Goal: Information Seeking & Learning: Learn about a topic

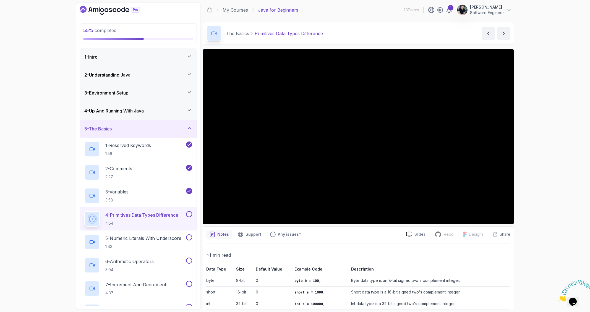
scroll to position [86, 0]
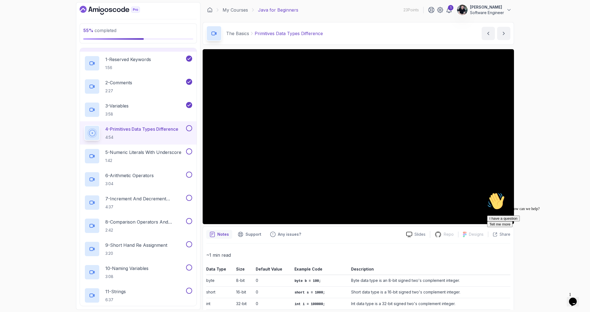
click at [508, 221] on div "Hi! How can we help? I have a question Tell me more" at bounding box center [537, 210] width 100 height 35
click at [507, 217] on div "Hi! How can we help? I have a question Tell me more" at bounding box center [537, 210] width 100 height 35
click at [508, 219] on div "Hi! How can we help? I have a question Tell me more" at bounding box center [537, 210] width 100 height 35
click at [565, 216] on div "Hi! How can we help? I have a question Tell me more" at bounding box center [537, 210] width 100 height 35
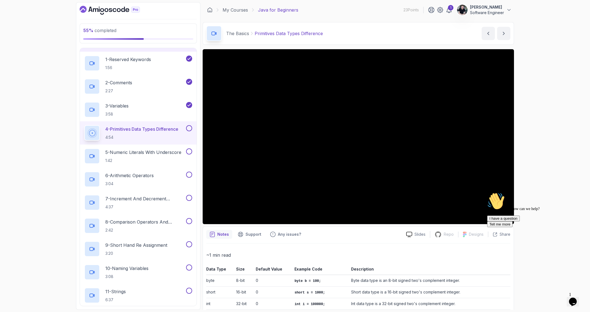
click at [512, 227] on div "I have a question Tell me more" at bounding box center [537, 222] width 100 height 12
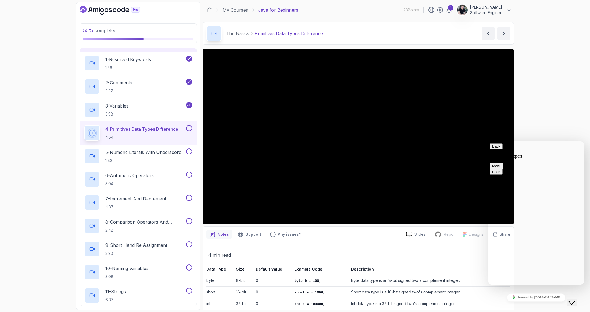
click at [581, 146] on div "Back Customer Support Menu" at bounding box center [536, 156] width 92 height 25
click at [495, 148] on button "Back" at bounding box center [496, 147] width 13 height 6
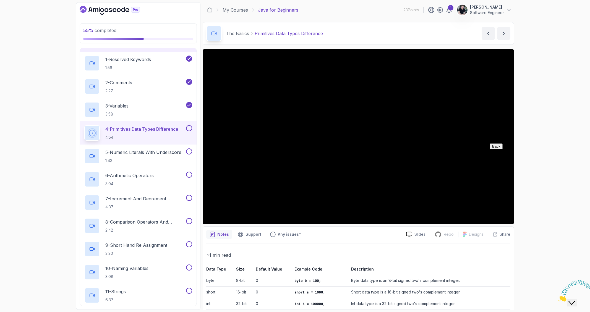
click at [461, 253] on p "~1 min read" at bounding box center [358, 255] width 304 height 8
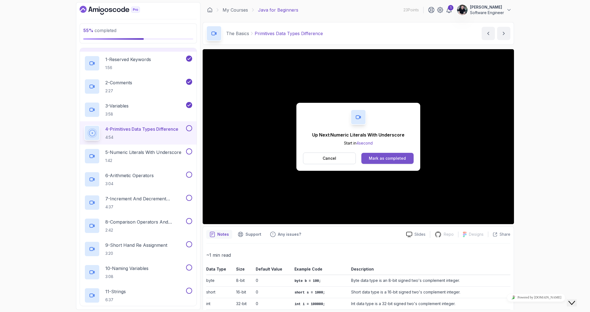
click at [393, 160] on div "Mark as completed" at bounding box center [387, 159] width 37 height 6
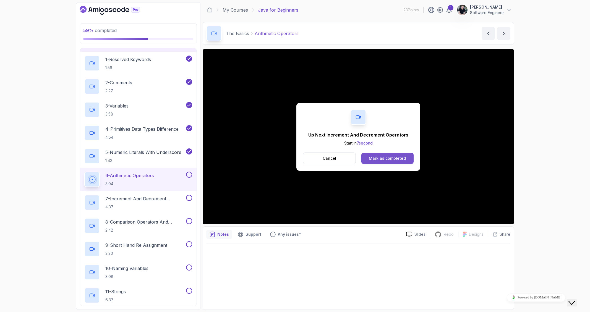
click at [380, 155] on button "Mark as completed" at bounding box center [388, 158] width 52 height 11
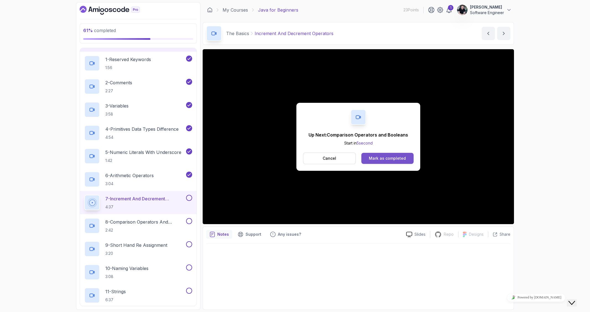
click at [386, 158] on div "Mark as completed" at bounding box center [387, 159] width 37 height 6
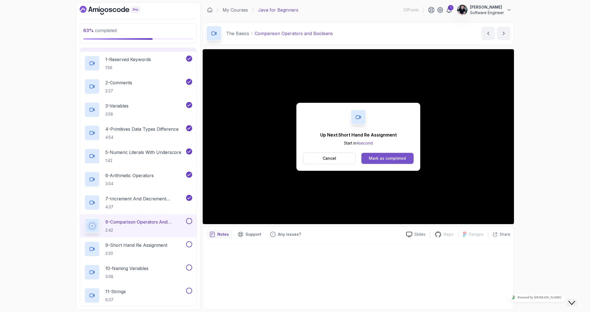
click at [407, 159] on button "Mark as completed" at bounding box center [388, 158] width 52 height 11
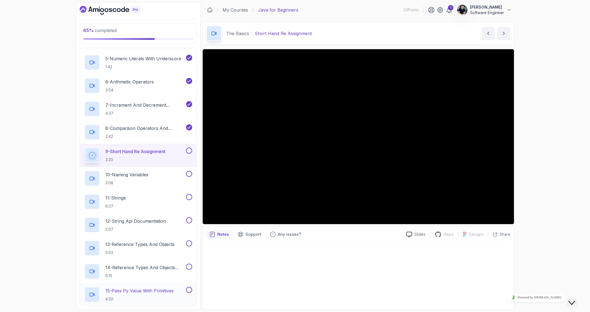
scroll to position [243, 0]
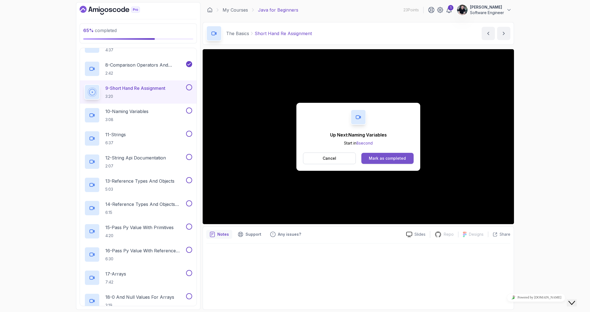
click at [391, 157] on div "Mark as completed" at bounding box center [387, 159] width 37 height 6
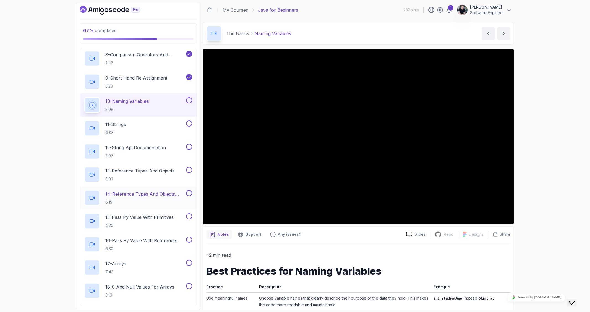
scroll to position [209, 0]
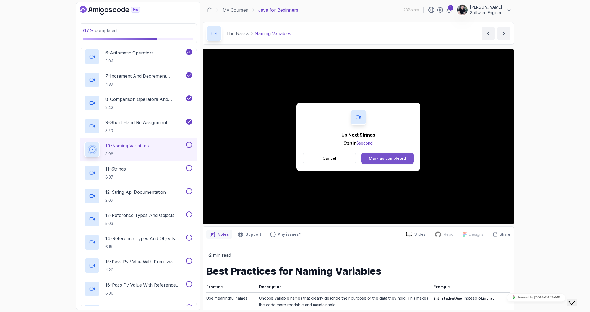
click at [382, 159] on div "Mark as completed" at bounding box center [387, 159] width 37 height 6
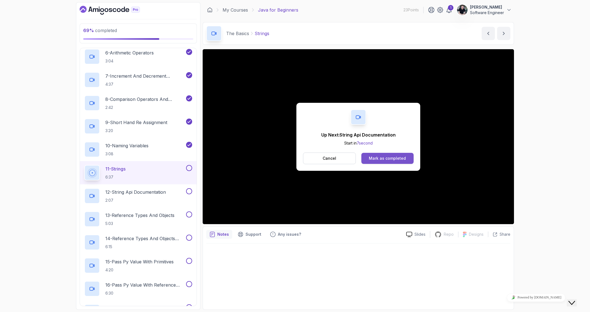
click at [396, 156] on div "Mark as completed" at bounding box center [387, 159] width 37 height 6
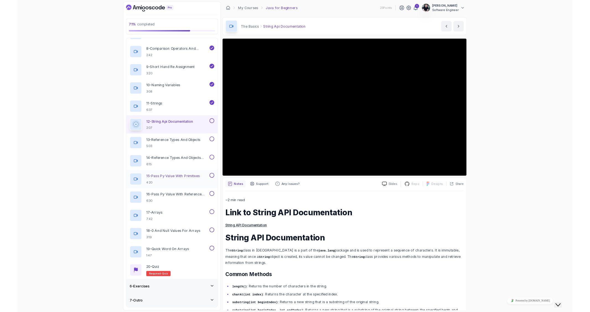
scroll to position [246, 0]
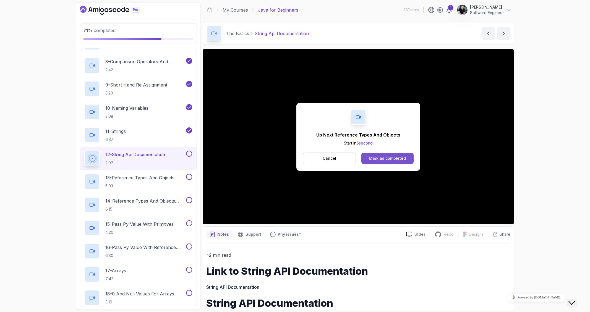
click at [389, 155] on button "Mark as completed" at bounding box center [388, 158] width 52 height 11
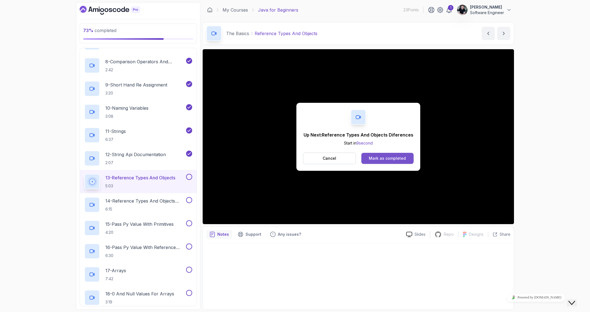
click at [393, 159] on div "Mark as completed" at bounding box center [387, 159] width 37 height 6
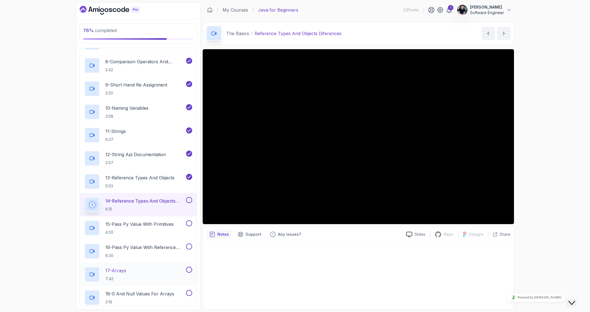
scroll to position [332, 0]
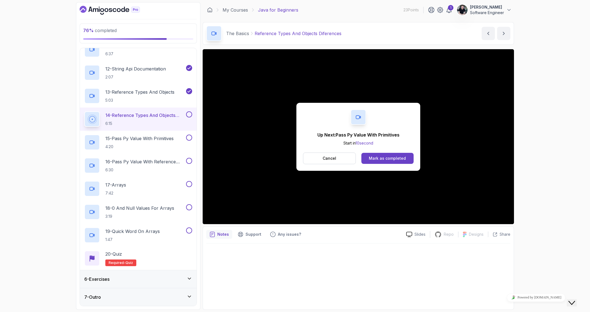
click at [187, 295] on icon at bounding box center [190, 297] width 6 height 6
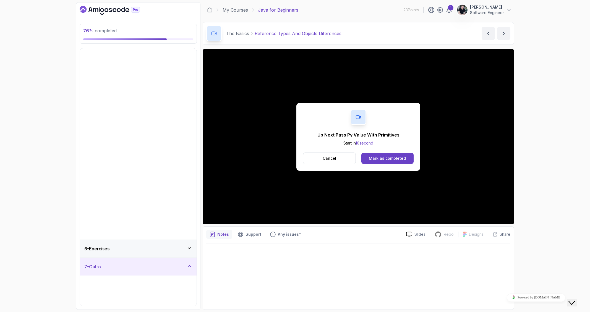
scroll to position [0, 0]
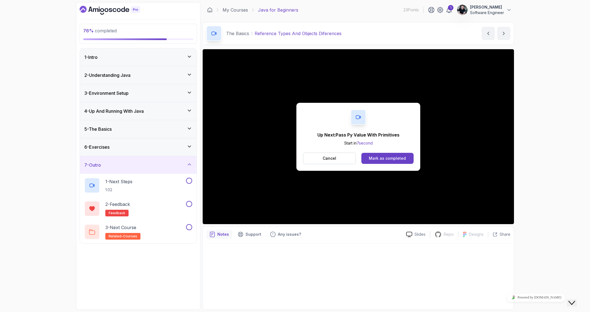
click at [160, 129] on div "5 - The Basics" at bounding box center [138, 129] width 108 height 7
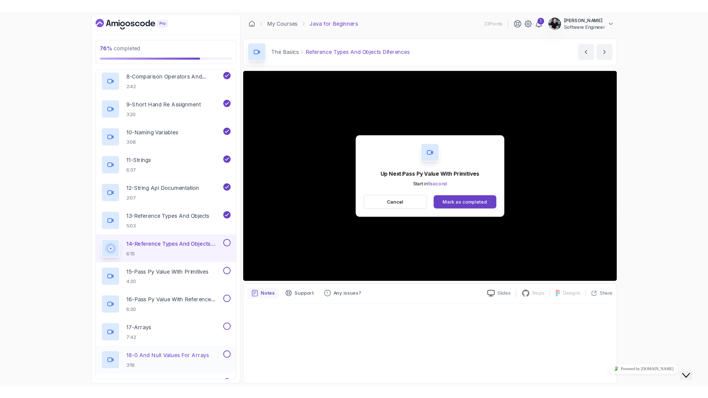
scroll to position [296, 0]
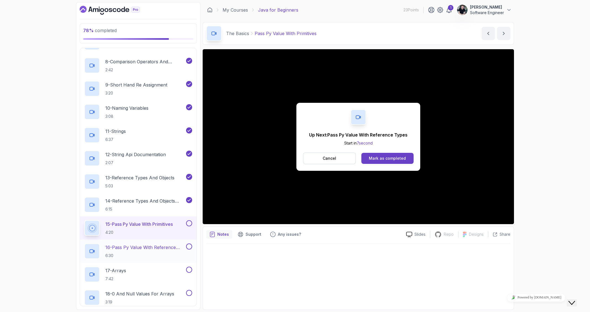
scroll to position [286, 0]
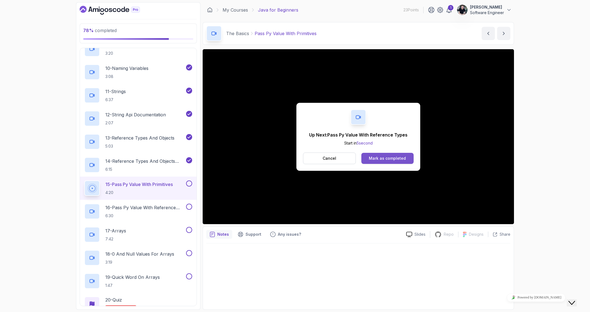
click at [381, 156] on div "Mark as completed" at bounding box center [387, 159] width 37 height 6
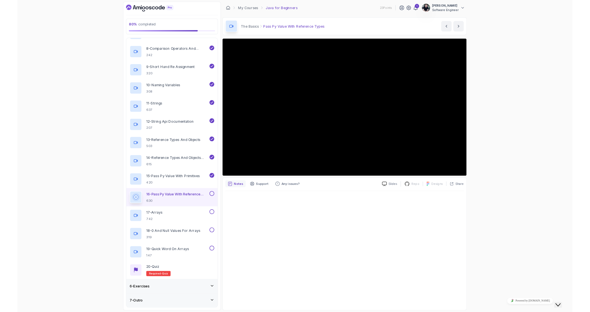
scroll to position [246, 0]
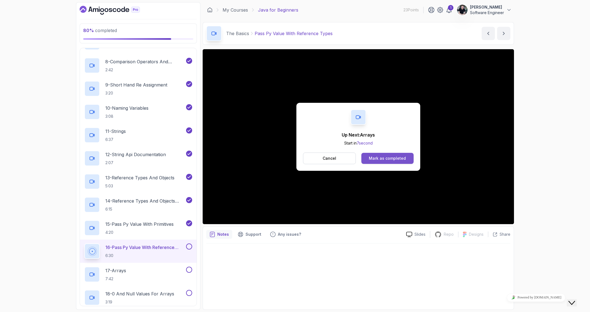
click at [381, 163] on button "Mark as completed" at bounding box center [388, 158] width 52 height 11
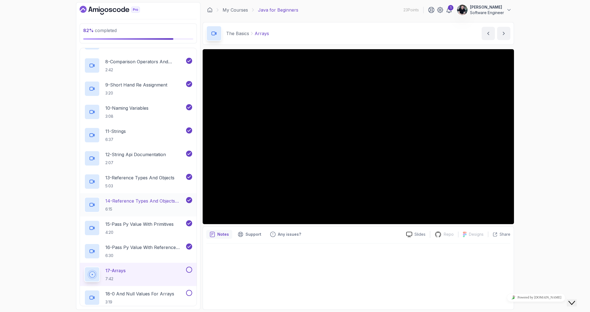
scroll to position [332, 0]
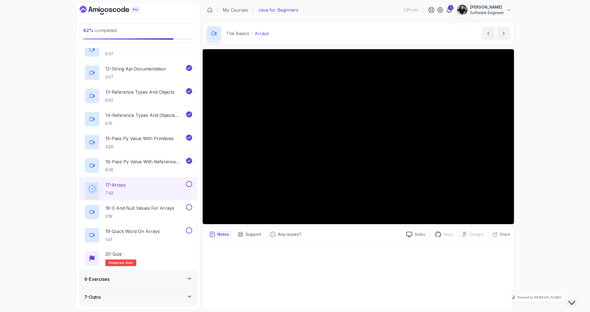
click at [186, 282] on div "6 - Exercises" at bounding box center [138, 279] width 108 height 7
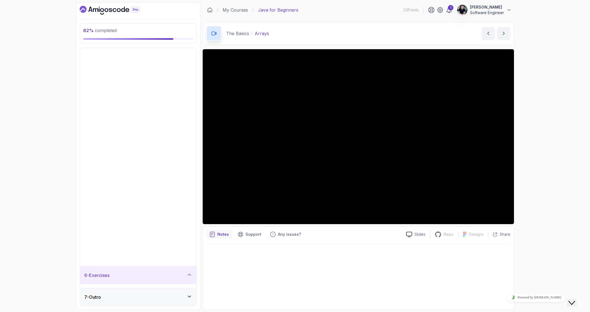
scroll to position [0, 0]
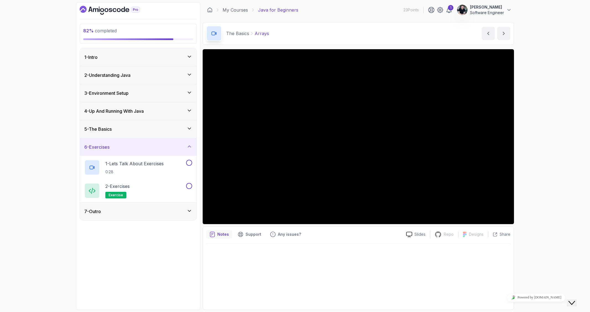
click at [190, 150] on div "6 - Exercises" at bounding box center [138, 147] width 108 height 7
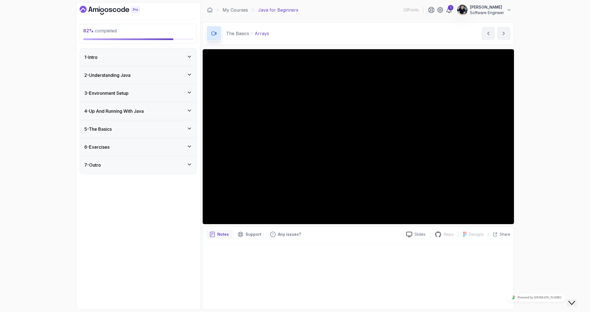
click at [187, 131] on icon at bounding box center [190, 129] width 6 height 6
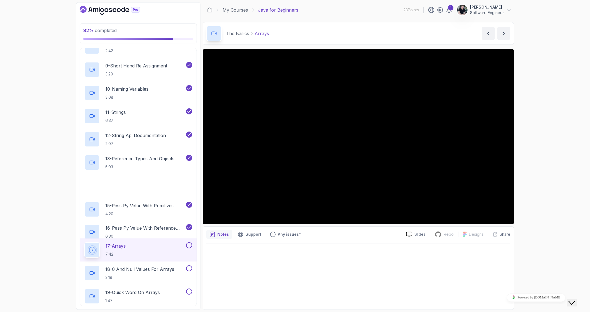
scroll to position [332, 0]
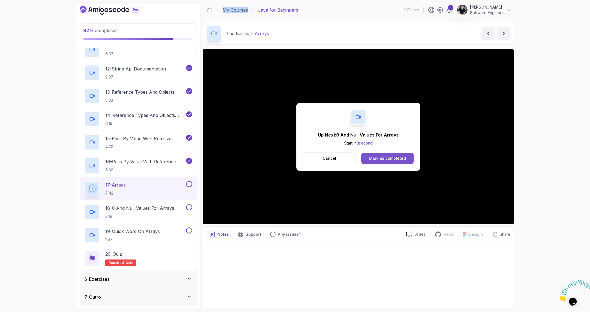
click at [376, 156] on div "Mark as completed" at bounding box center [387, 159] width 37 height 6
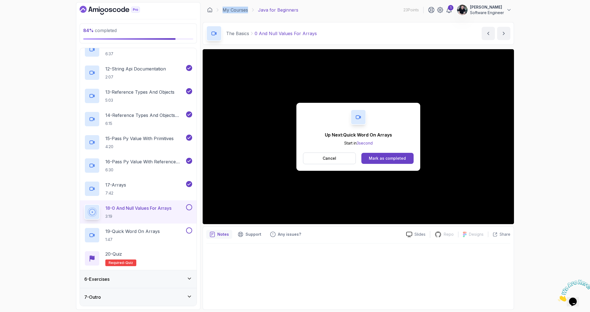
click at [375, 157] on div "Mark as completed" at bounding box center [387, 159] width 37 height 6
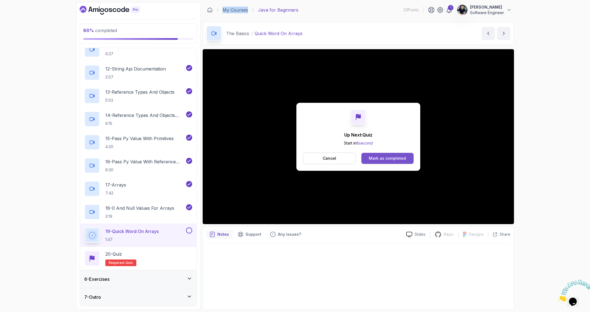
click at [399, 163] on button "Mark as completed" at bounding box center [388, 158] width 52 height 11
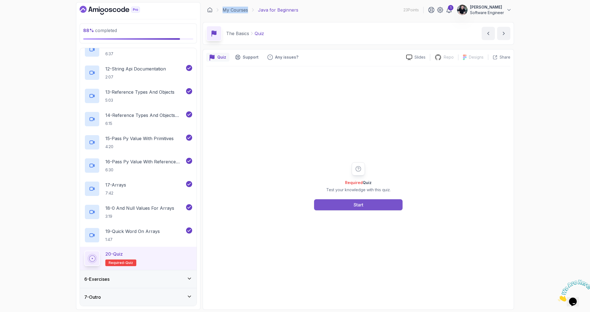
click at [365, 210] on button "Start" at bounding box center [358, 204] width 89 height 11
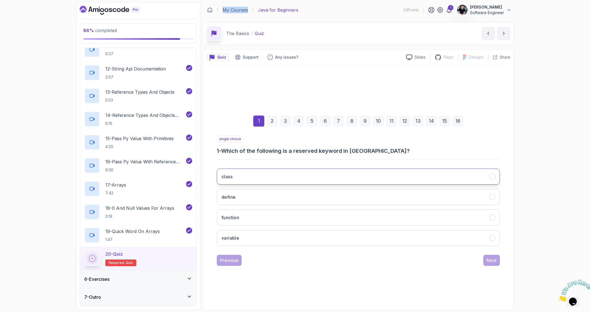
click at [261, 176] on button "class" at bounding box center [358, 177] width 283 height 16
click at [494, 261] on div "Next" at bounding box center [492, 260] width 10 height 7
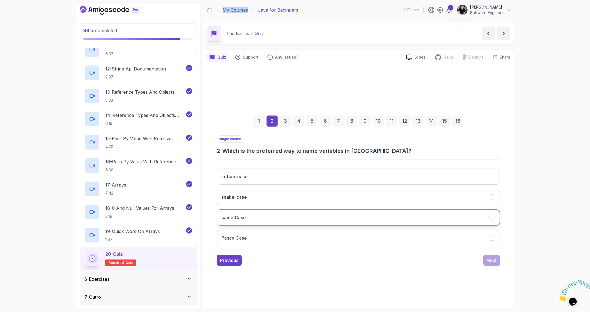
click at [255, 214] on button "camelCase" at bounding box center [358, 218] width 283 height 16
click at [496, 261] on div "Next" at bounding box center [492, 260] width 10 height 7
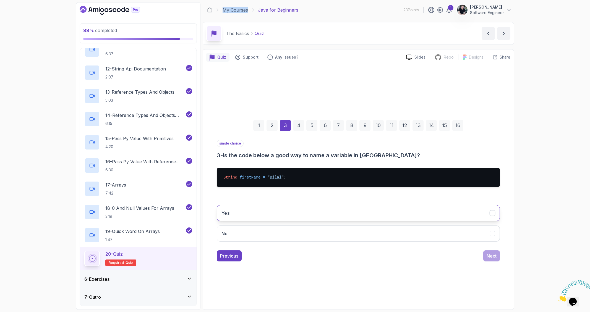
click at [259, 211] on button "Yes" at bounding box center [358, 213] width 283 height 16
click at [489, 256] on div "Next" at bounding box center [492, 256] width 10 height 7
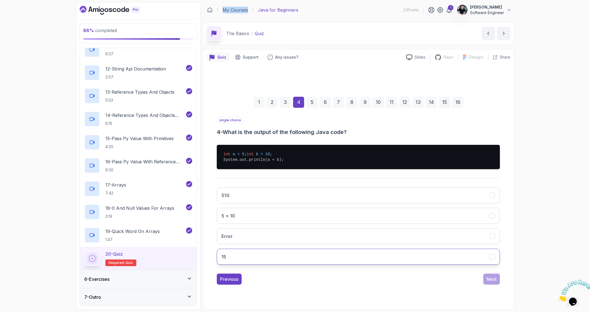
click at [239, 262] on button "15" at bounding box center [358, 257] width 283 height 16
click at [490, 281] on div "Next" at bounding box center [492, 279] width 10 height 7
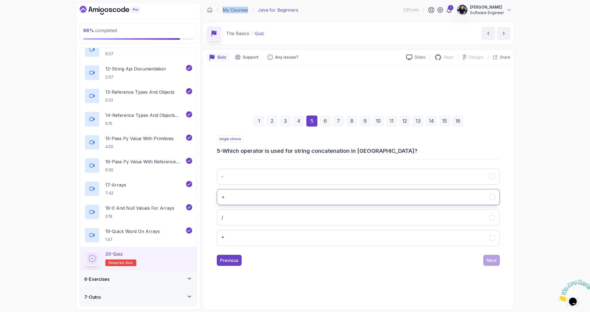
click at [317, 199] on button "+" at bounding box center [358, 197] width 283 height 16
click at [495, 263] on div "Next" at bounding box center [492, 260] width 10 height 7
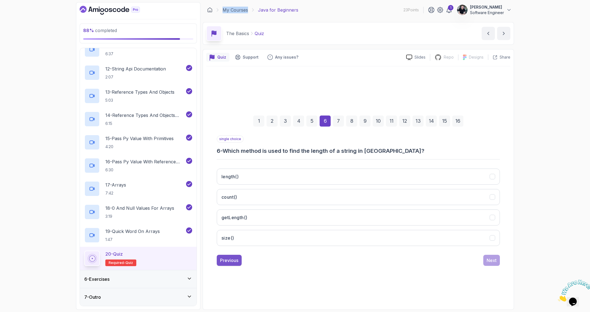
click at [227, 260] on div "Previous" at bounding box center [229, 260] width 18 height 7
click at [494, 267] on div "1 2 3 4 5 6 7 8 9 10 11 12 13 14 15 16 single choice 5 - Which operator is used…" at bounding box center [358, 186] width 304 height 168
click at [493, 262] on div "Next" at bounding box center [492, 260] width 10 height 7
click at [282, 192] on button "length()" at bounding box center [358, 197] width 283 height 16
click at [495, 261] on div "Next" at bounding box center [492, 260] width 10 height 7
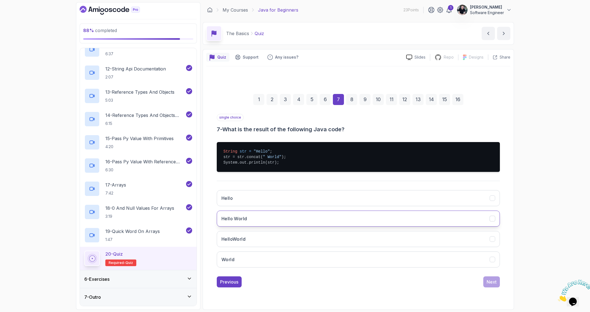
click at [282, 215] on button "Hello World" at bounding box center [358, 219] width 283 height 16
click at [487, 280] on button "Next" at bounding box center [492, 282] width 17 height 11
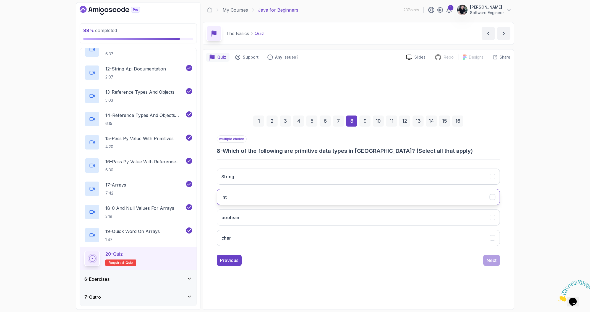
click at [259, 196] on button "int" at bounding box center [358, 197] width 283 height 16
click at [255, 220] on button "boolean" at bounding box center [358, 218] width 283 height 16
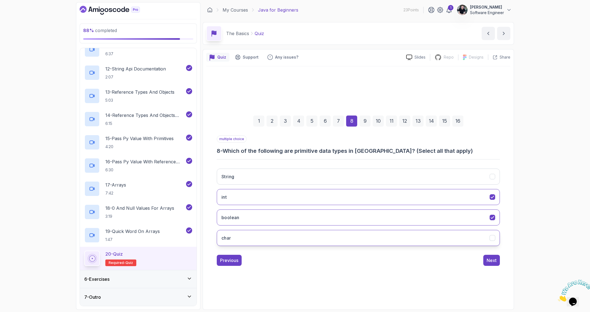
click at [253, 239] on button "char" at bounding box center [358, 238] width 283 height 16
click at [490, 259] on div "Next" at bounding box center [492, 260] width 10 height 7
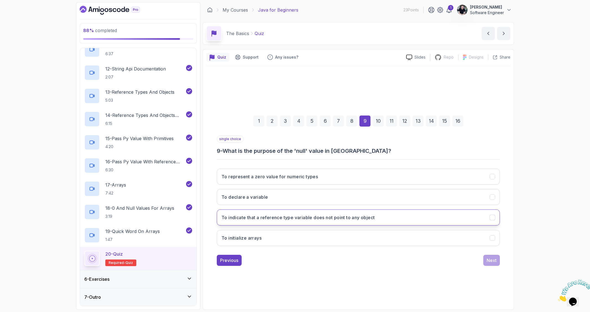
click at [271, 224] on button "To indicate that a reference type variable does not point to any object" at bounding box center [358, 218] width 283 height 16
click at [487, 258] on div "Next" at bounding box center [492, 260] width 10 height 7
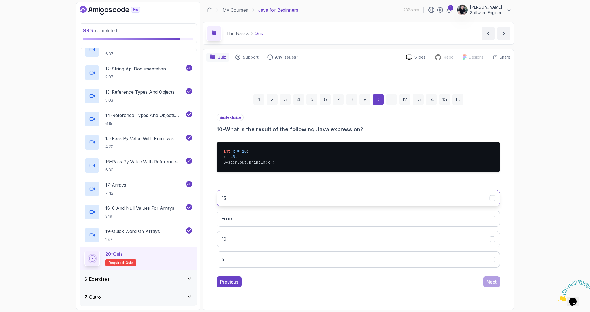
click at [242, 199] on button "15" at bounding box center [358, 198] width 283 height 16
click at [500, 284] on button "Next" at bounding box center [492, 282] width 17 height 11
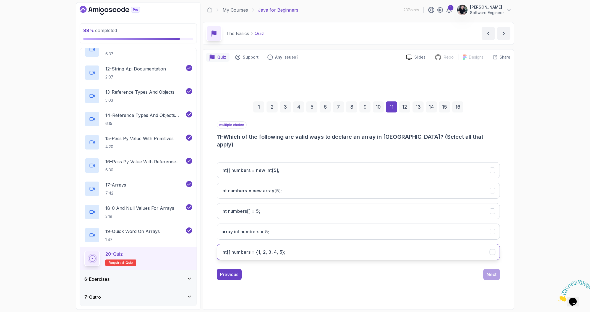
click at [262, 250] on h3 "int[] numbers = {1, 2, 3, 4, 5};" at bounding box center [254, 252] width 64 height 7
click at [269, 172] on int;"] "int[] numbers = new int[5];" at bounding box center [358, 170] width 283 height 16
click at [495, 272] on div "Next" at bounding box center [492, 274] width 10 height 7
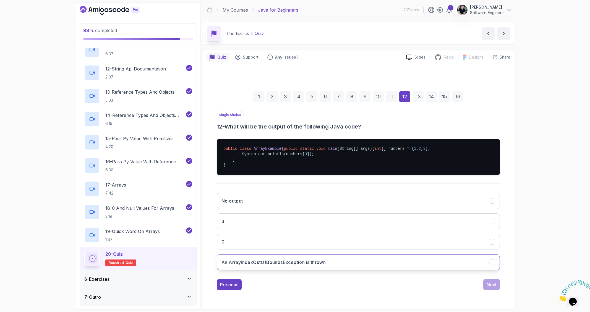
click at [266, 266] on h3 "An ArrayIndexOutOfBoundsException is thrown" at bounding box center [274, 262] width 104 height 7
click at [492, 288] on div "Next" at bounding box center [492, 285] width 10 height 7
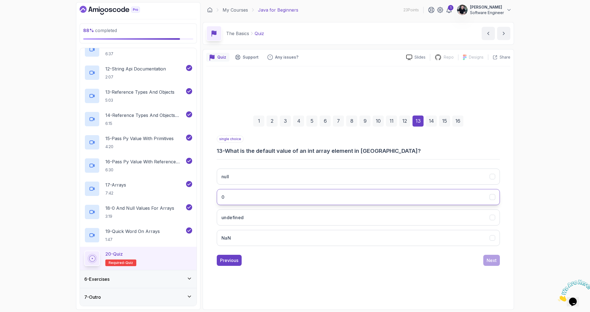
click at [253, 195] on button "0" at bounding box center [358, 197] width 283 height 16
click at [487, 261] on button "Next" at bounding box center [492, 260] width 17 height 11
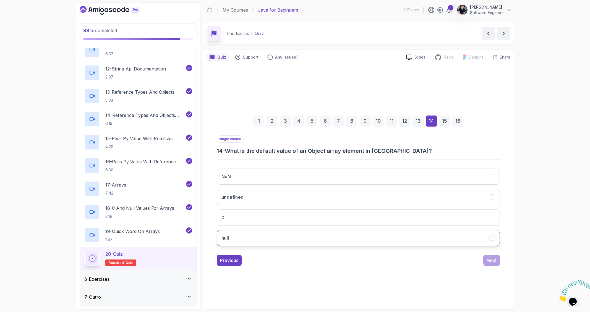
click at [268, 238] on button "null" at bounding box center [358, 238] width 283 height 16
click at [498, 260] on button "Next" at bounding box center [492, 260] width 17 height 11
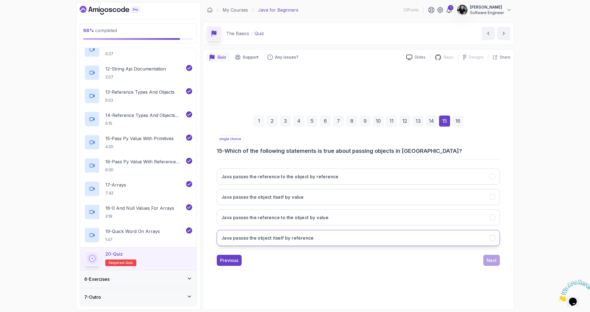
click at [303, 240] on h3 "Java passes the object itself by reference" at bounding box center [268, 238] width 92 height 7
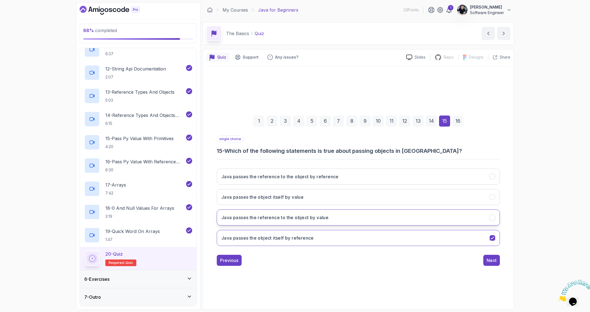
click at [296, 220] on h3 "Java passes the reference to the object by value" at bounding box center [275, 217] width 107 height 7
click at [348, 272] on div "1 2 3 4 5 6 7 8 9 10 11 12 13 14 15 16 single choice 15 - Which of the followin…" at bounding box center [358, 186] width 304 height 240
click at [494, 261] on div "Next" at bounding box center [492, 260] width 10 height 7
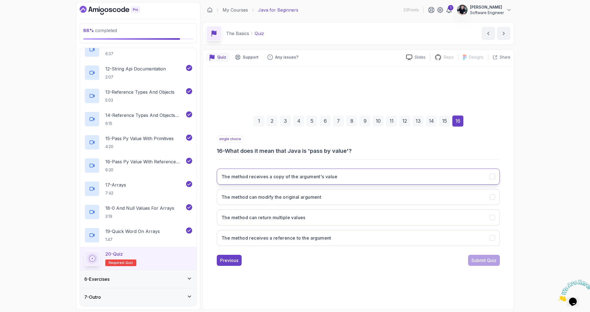
click at [305, 182] on button "The method receives a copy of the argument's value" at bounding box center [358, 177] width 283 height 16
click at [489, 261] on div "Submit Quiz" at bounding box center [484, 260] width 25 height 7
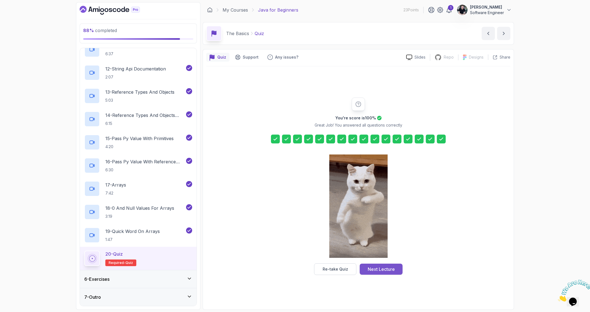
click at [378, 272] on div "Next Lecture" at bounding box center [381, 269] width 27 height 7
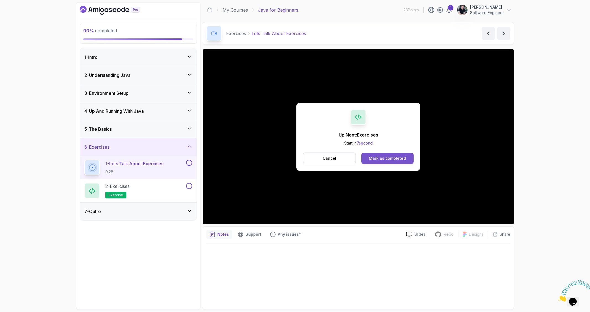
click at [393, 162] on button "Mark as completed" at bounding box center [388, 158] width 52 height 11
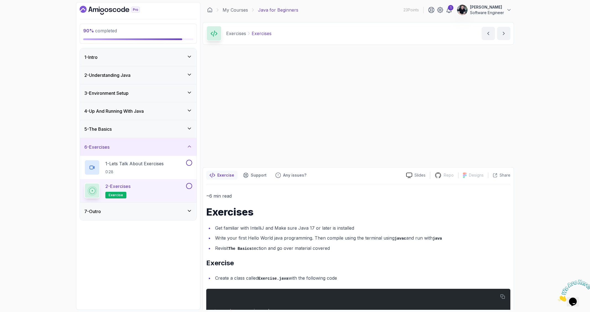
click at [394, 259] on h2 "Exercise" at bounding box center [358, 263] width 304 height 9
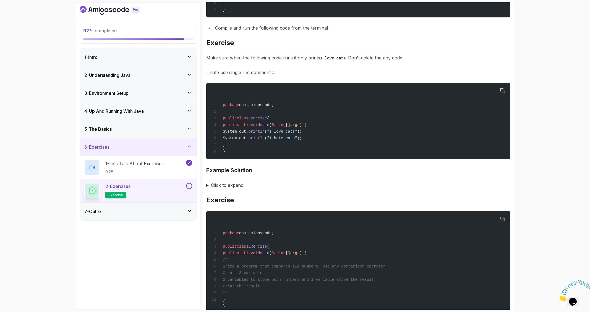
scroll to position [253, 0]
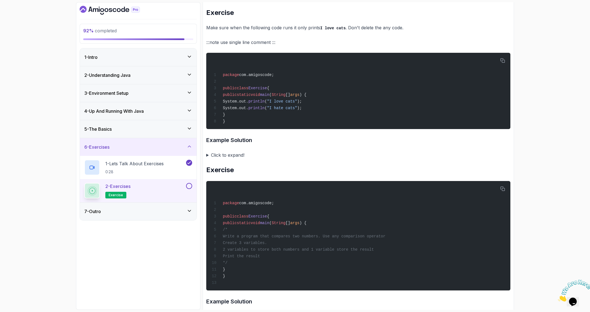
click at [207, 158] on summary "Click to expand!" at bounding box center [358, 155] width 304 height 8
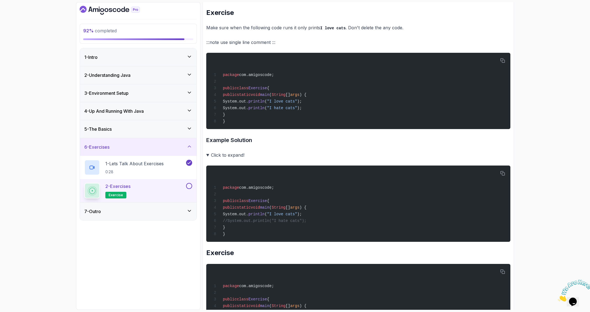
click at [208, 159] on summary "Click to expand!" at bounding box center [358, 155] width 304 height 8
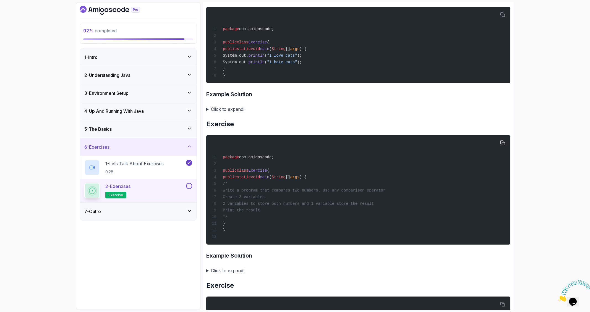
scroll to position [395, 0]
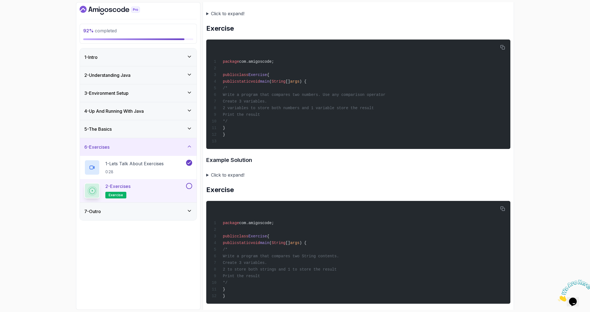
click at [209, 179] on summary "Click to expand!" at bounding box center [358, 175] width 304 height 8
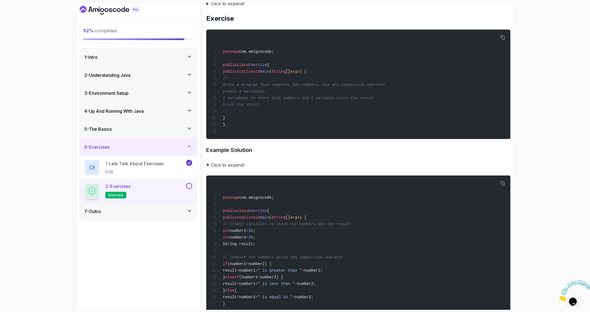
scroll to position [488, 0]
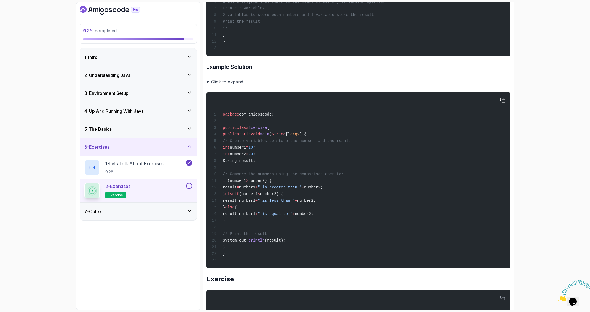
drag, startPoint x: 251, startPoint y: 235, endPoint x: 242, endPoint y: 191, distance: 44.1
click at [242, 191] on div "package com.amigoscode; public class Exercise { public static void main ( Strin…" at bounding box center [358, 180] width 295 height 169
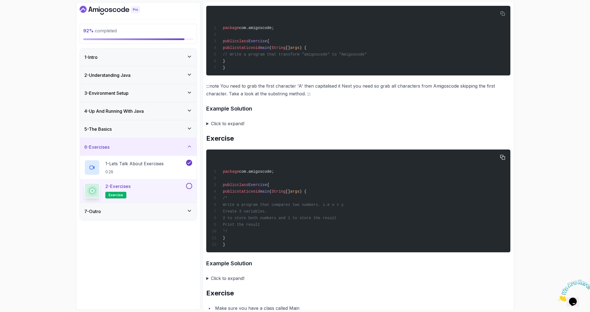
scroll to position [1243, 0]
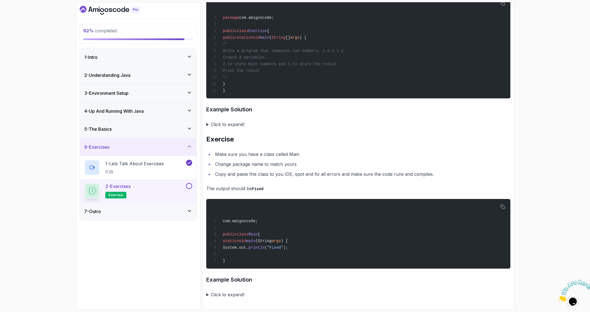
click at [228, 293] on summary "Click to expand!" at bounding box center [358, 295] width 304 height 8
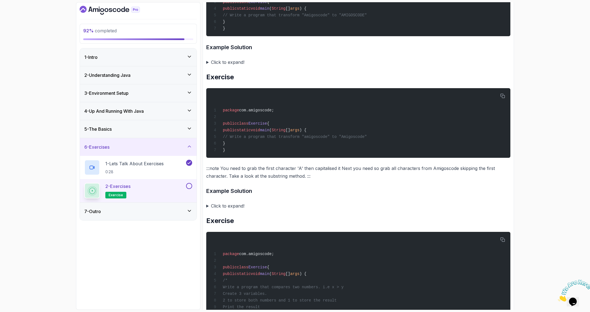
scroll to position [1335, 0]
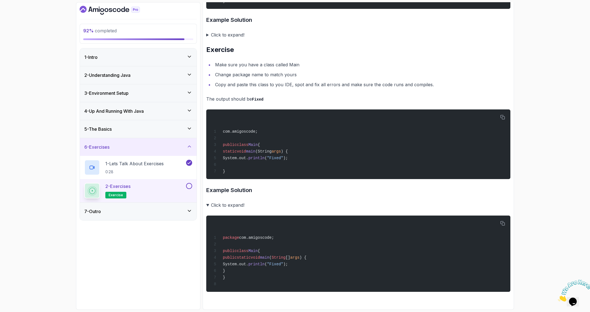
click at [188, 187] on button at bounding box center [189, 186] width 6 height 6
click at [173, 213] on div "7 - Outro" at bounding box center [138, 211] width 108 height 7
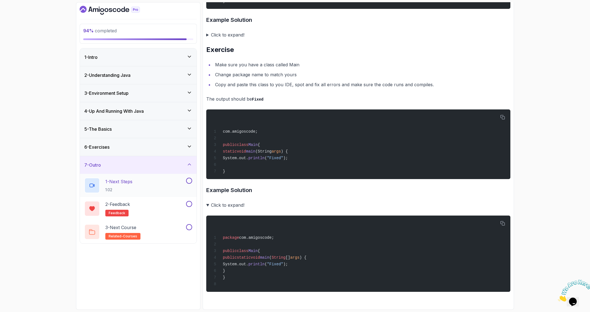
click at [146, 189] on div "1 - Next Steps 1:02" at bounding box center [134, 185] width 101 height 15
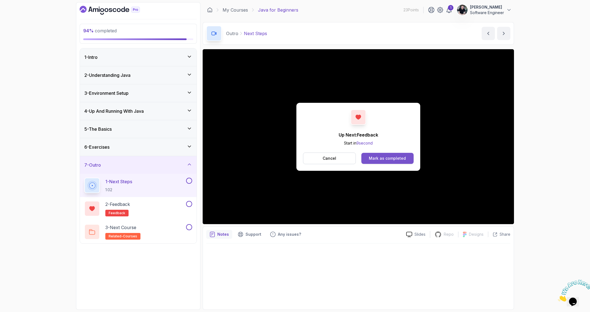
click at [399, 161] on div "Mark as completed" at bounding box center [387, 159] width 37 height 6
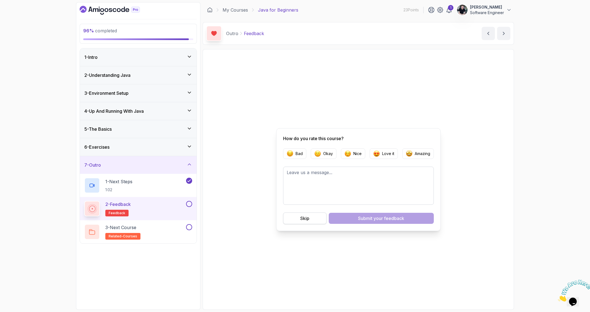
click at [309, 218] on div "Skip" at bounding box center [304, 218] width 9 height 7
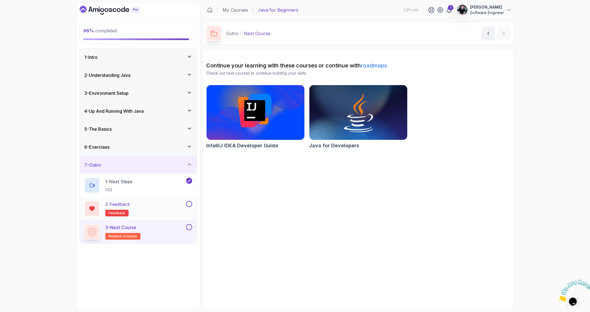
click at [191, 204] on button at bounding box center [189, 204] width 6 height 6
click at [189, 226] on button at bounding box center [189, 227] width 6 height 6
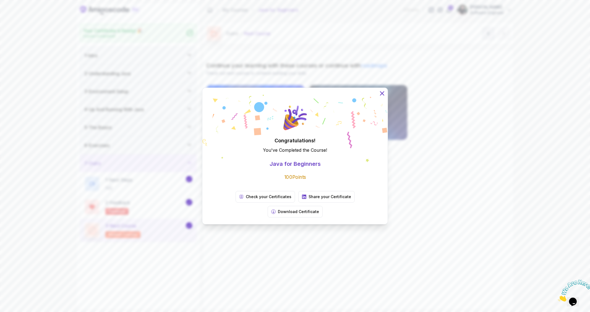
click at [383, 95] on icon at bounding box center [382, 94] width 4 height 4
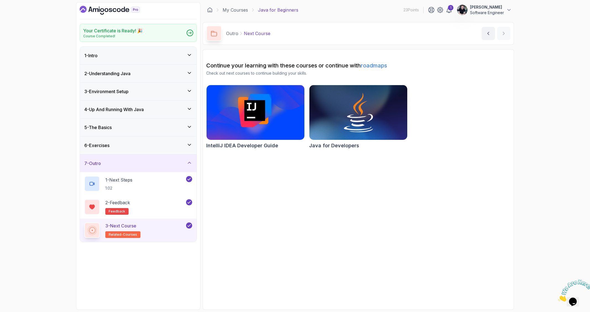
click at [105, 9] on icon "Dashboard" at bounding box center [110, 10] width 60 height 9
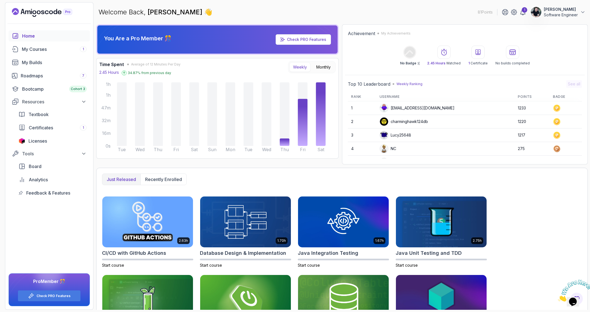
click at [408, 85] on p "Weekly Ranking" at bounding box center [410, 84] width 26 height 4
click at [441, 85] on div "Top 10 Leaderboard Weekly Ranking See all" at bounding box center [465, 84] width 234 height 8
drag, startPoint x: 425, startPoint y: 85, endPoint x: 393, endPoint y: 85, distance: 32.1
click at [393, 85] on div "Top 10 Leaderboard Weekly Ranking See all" at bounding box center [465, 84] width 234 height 8
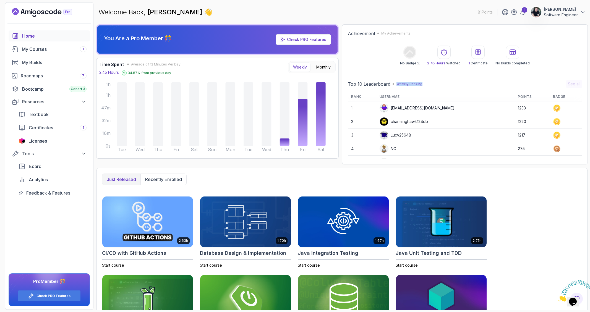
click at [459, 83] on div "Top 10 Leaderboard Weekly Ranking See all" at bounding box center [465, 84] width 234 height 8
drag, startPoint x: 496, startPoint y: 64, endPoint x: 541, endPoint y: 63, distance: 45.1
click at [541, 63] on div "No Badge :( 2.45 Hours Watched 1 Certificate No builds completed" at bounding box center [465, 56] width 234 height 20
click at [523, 69] on div "Achievement My Achievements No Badge :( 2.45 Hours Watched 1 Certificate No bui…" at bounding box center [465, 94] width 246 height 140
click at [407, 62] on p "No Badge :(" at bounding box center [409, 63] width 19 height 4
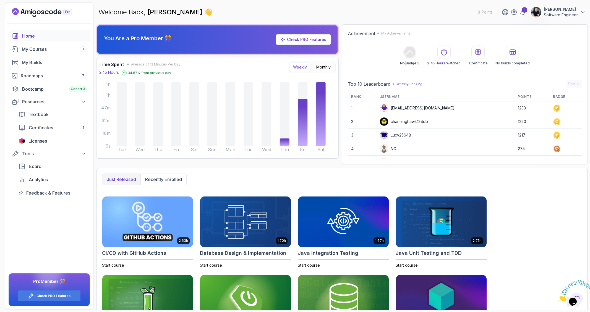
click at [407, 62] on p "No Badge :(" at bounding box center [409, 63] width 19 height 4
click at [39, 75] on div "Roadmaps 7" at bounding box center [54, 75] width 66 height 7
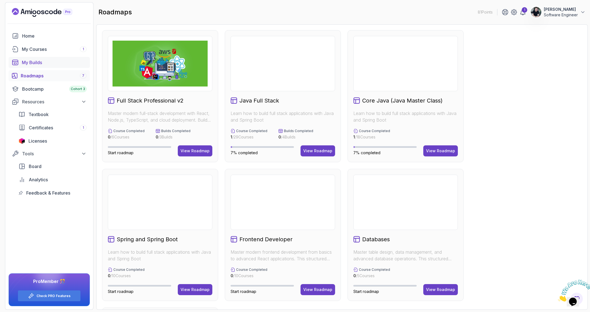
click at [42, 66] on div "My Builds" at bounding box center [54, 62] width 65 height 7
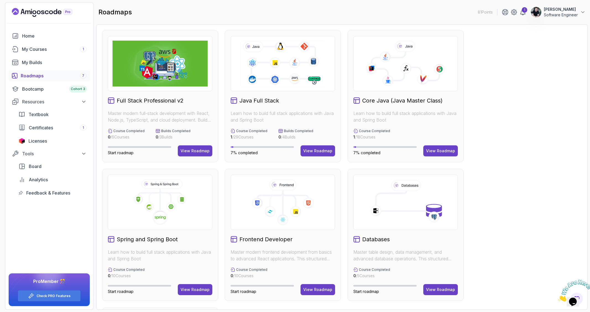
click at [38, 76] on div "Roadmaps 7" at bounding box center [54, 75] width 66 height 7
click at [165, 101] on h2 "Full Stack Professional v2" at bounding box center [150, 101] width 67 height 8
click at [172, 88] on div at bounding box center [160, 63] width 105 height 55
click at [196, 150] on div "View Roadmap" at bounding box center [195, 151] width 29 height 6
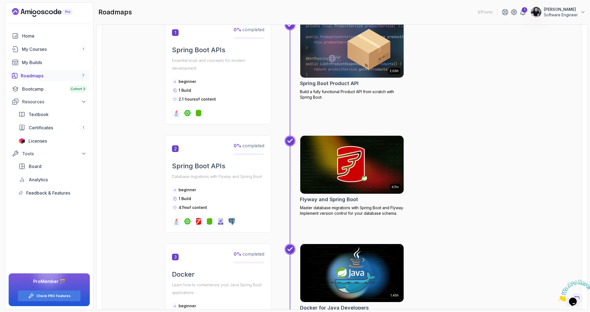
scroll to position [252, 0]
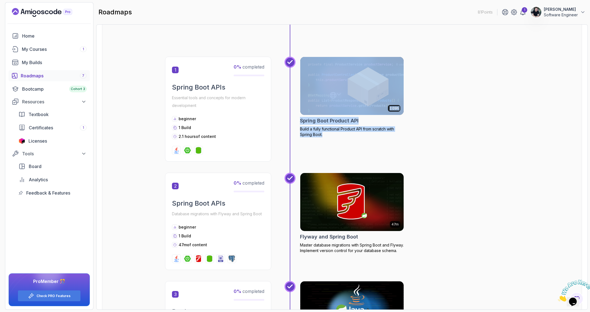
drag, startPoint x: 324, startPoint y: 139, endPoint x: 288, endPoint y: 128, distance: 38.0
click at [288, 128] on div "2.09h Spring Boot Product API Build a fully functional Product API from scratch…" at bounding box center [402, 115] width 235 height 116
click at [365, 147] on div "2.09h Spring Boot Product API Build a fully functional Product API from scratch…" at bounding box center [352, 109] width 104 height 105
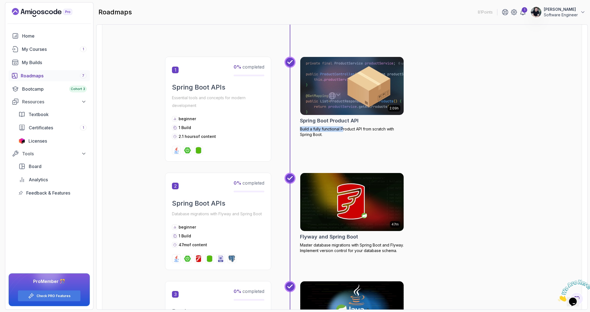
drag, startPoint x: 308, startPoint y: 129, endPoint x: 343, endPoint y: 131, distance: 34.9
click at [343, 131] on div "2.09h Spring Boot Product API Build a fully functional Product API from scratch…" at bounding box center [402, 115] width 235 height 116
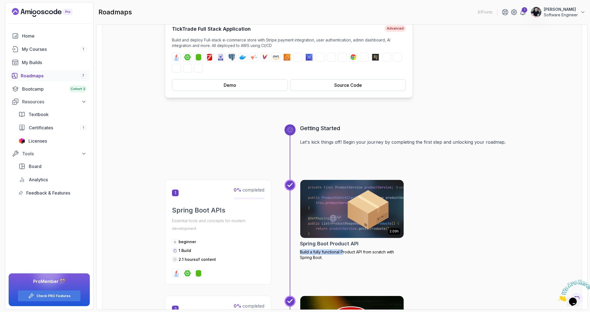
scroll to position [0, 0]
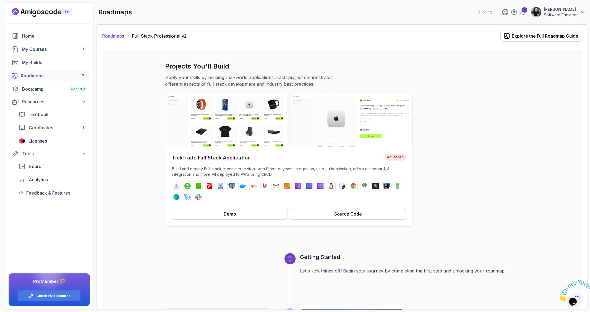
click at [115, 35] on link "Roadmaps" at bounding box center [113, 36] width 22 height 7
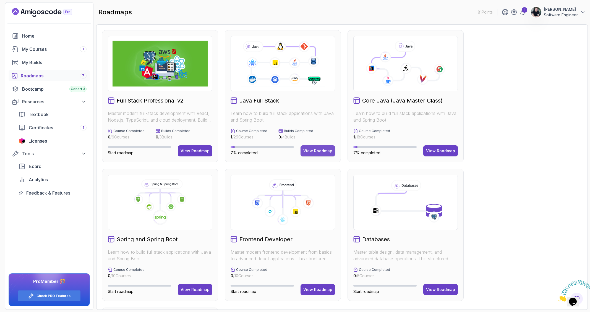
click at [312, 152] on div "View Roadmap" at bounding box center [317, 151] width 29 height 6
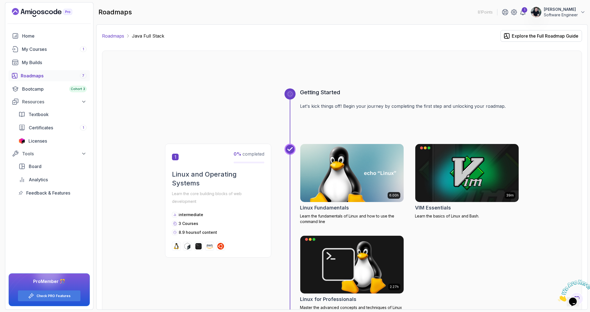
click at [109, 35] on link "Roadmaps" at bounding box center [113, 36] width 22 height 7
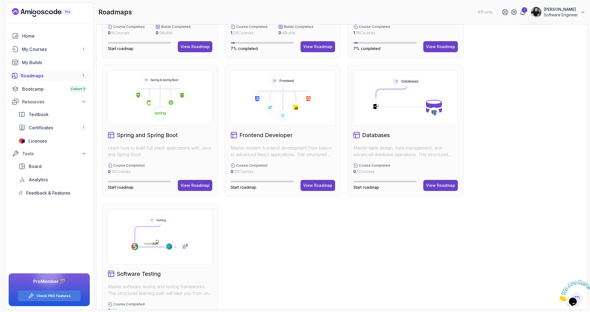
scroll to position [136, 0]
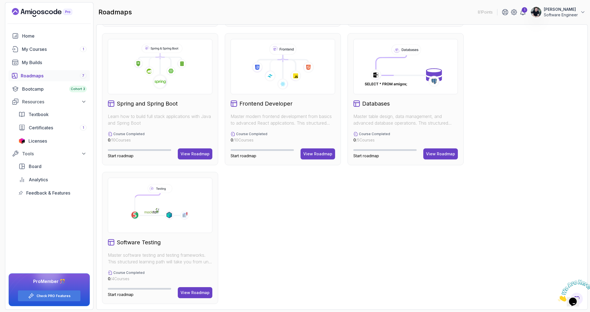
click at [165, 103] on h2 "Spring and Spring Boot" at bounding box center [147, 104] width 61 height 8
click at [197, 157] on button "View Roadmap" at bounding box center [195, 154] width 35 height 11
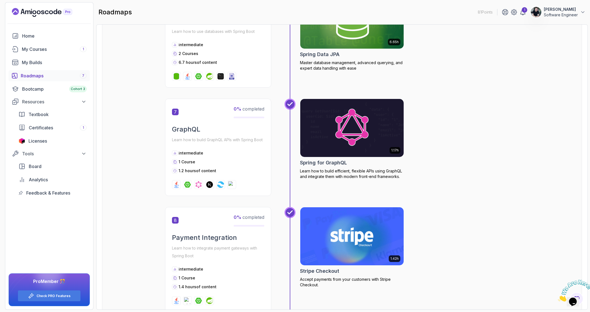
scroll to position [883, 0]
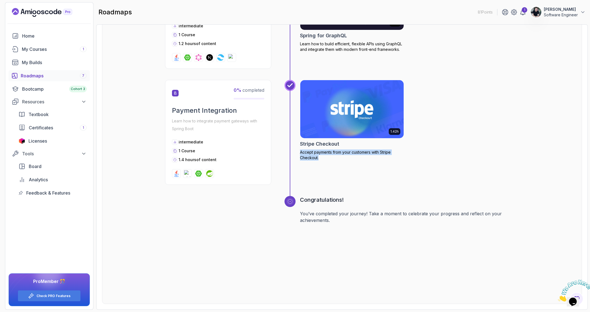
drag, startPoint x: 328, startPoint y: 162, endPoint x: 305, endPoint y: 160, distance: 23.0
click at [300, 153] on div "1.42h Stripe Checkout Accept payments from your customers with Stripe Checkout." at bounding box center [352, 132] width 104 height 105
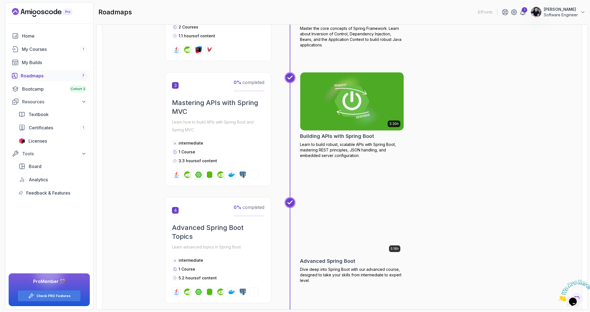
scroll to position [0, 0]
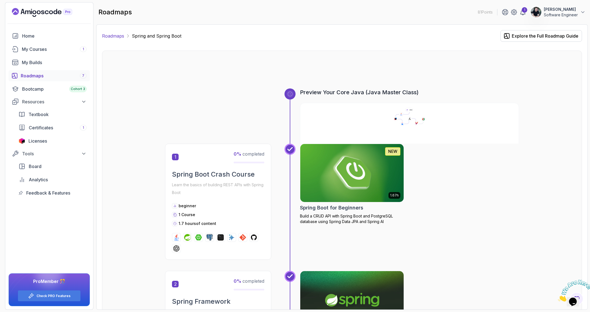
click at [117, 36] on link "Roadmaps" at bounding box center [113, 36] width 22 height 7
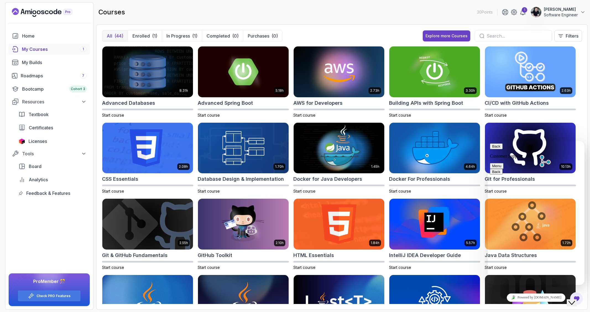
click at [553, 107] on div "2.63h CI/CD with GitHub Actions Start course" at bounding box center [530, 82] width 91 height 72
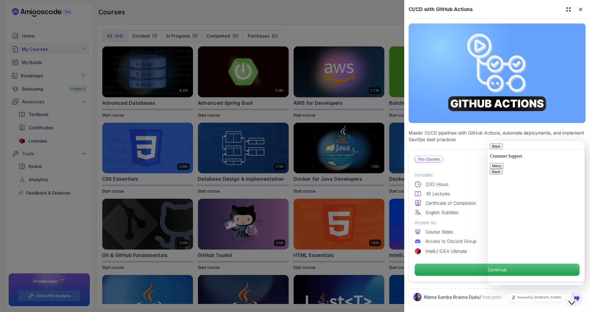
click at [377, 28] on div at bounding box center [295, 156] width 590 height 312
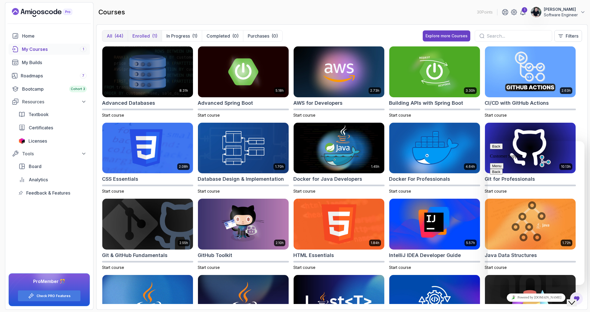
click at [139, 34] on p "Enrolled" at bounding box center [141, 36] width 17 height 7
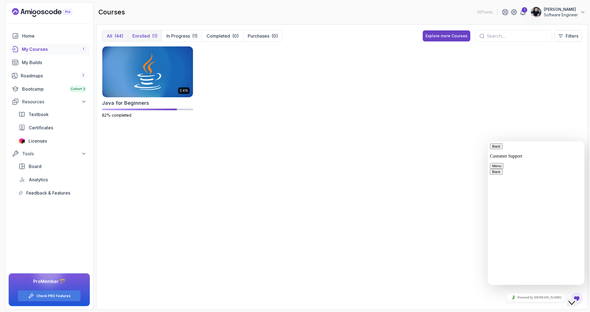
click at [121, 36] on div "(44)" at bounding box center [119, 36] width 9 height 7
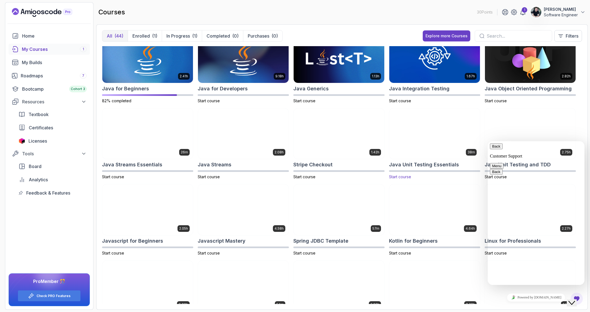
scroll to position [134, 0]
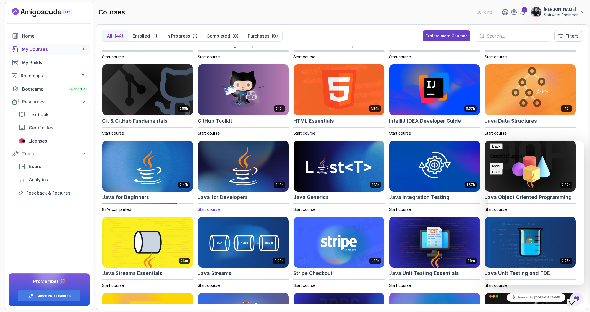
click at [249, 172] on img at bounding box center [243, 165] width 95 height 53
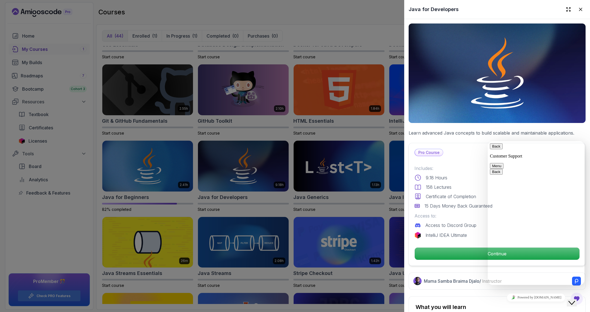
click at [494, 149] on button "Back" at bounding box center [496, 147] width 13 height 6
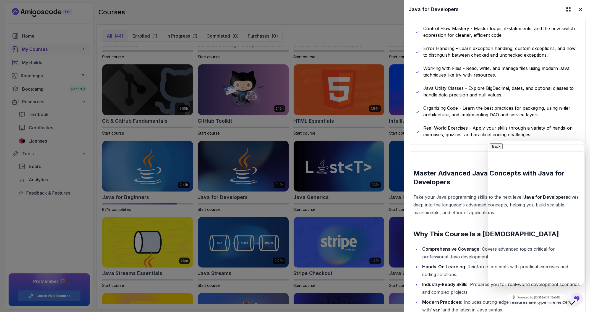
click at [575, 300] on icon "Close Chat This icon closes the chat window." at bounding box center [572, 303] width 7 height 7
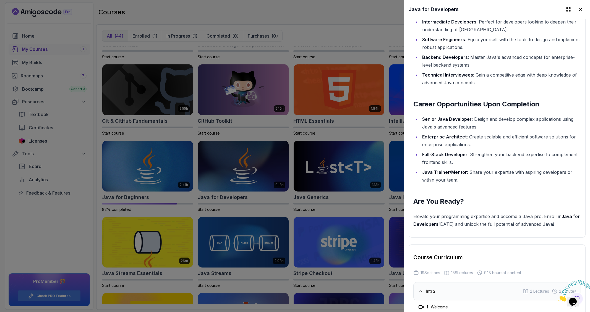
scroll to position [943, 0]
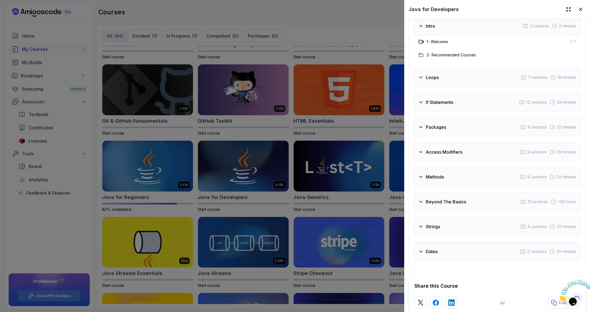
click at [461, 71] on div "Loops 7 Lectures 19 minutes" at bounding box center [498, 77] width 168 height 18
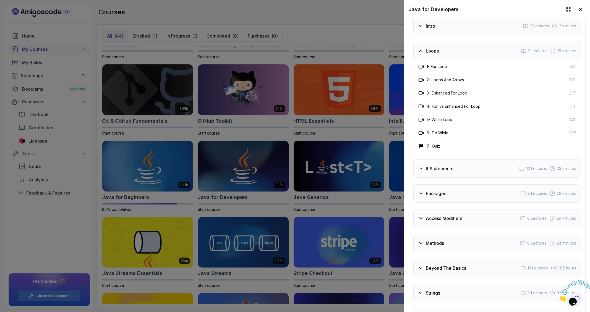
click at [461, 50] on div "Loops 7 Lectures 19 minutes" at bounding box center [498, 51] width 168 height 18
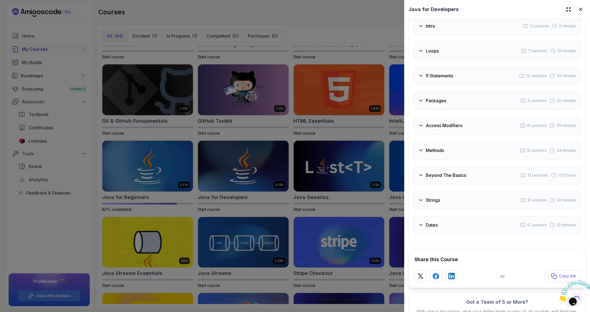
click at [449, 76] on h3 "If Statements" at bounding box center [439, 75] width 27 height 7
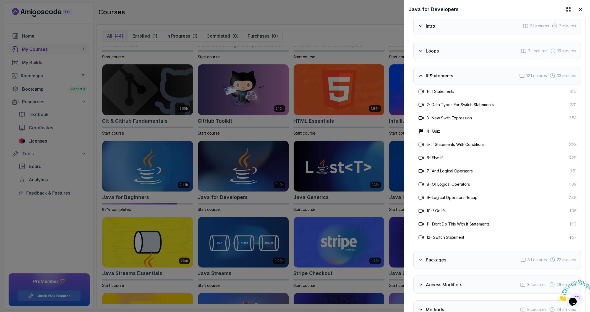
click at [449, 76] on h3 "If Statements" at bounding box center [439, 75] width 27 height 7
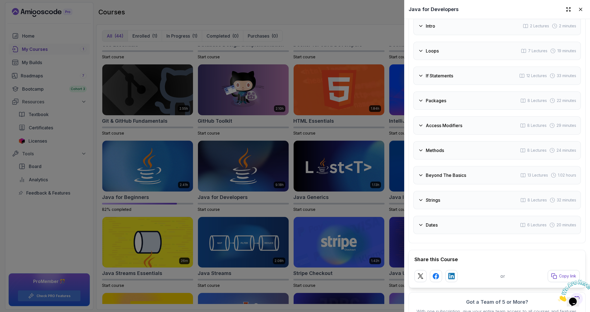
click at [457, 98] on div "Packages 8 Lectures 22 minutes" at bounding box center [498, 101] width 168 height 18
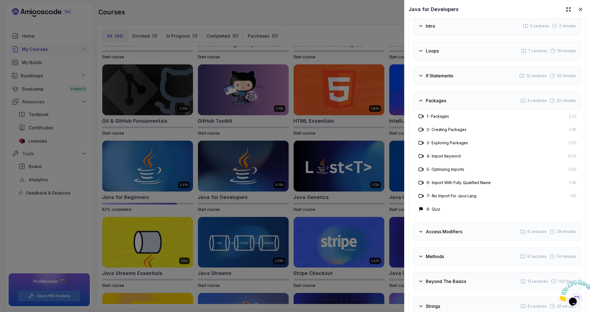
click at [454, 97] on div "Packages 8 Lectures 22 minutes" at bounding box center [498, 101] width 168 height 18
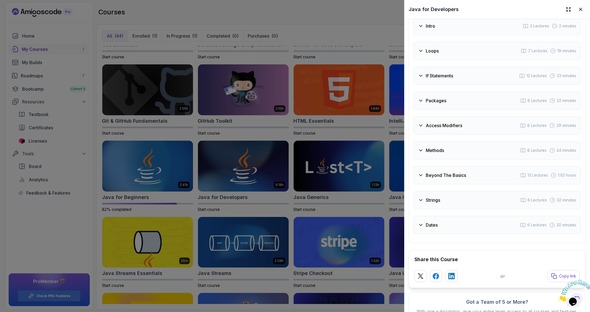
click at [452, 116] on div "Access Modifiers 8 Lectures 29 minutes" at bounding box center [498, 125] width 168 height 18
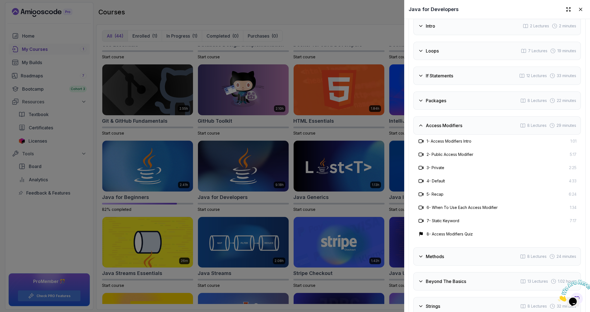
click at [449, 119] on div "Access Modifiers 8 Lectures 29 minutes" at bounding box center [498, 125] width 168 height 18
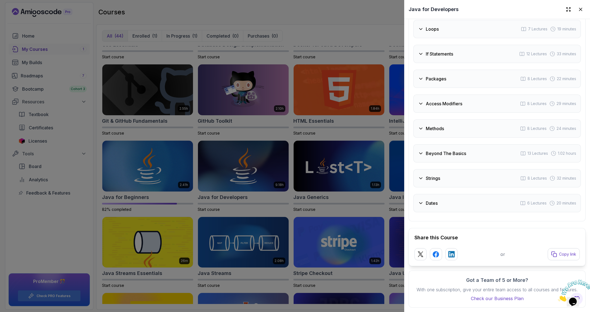
scroll to position [869, 0]
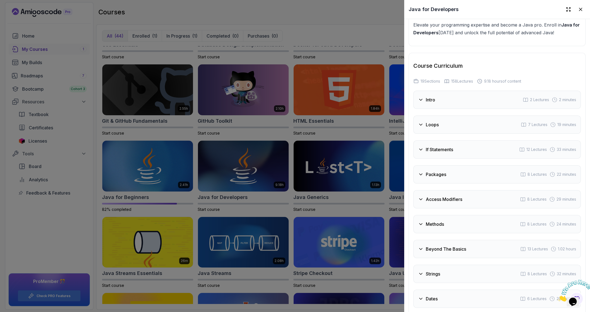
click at [453, 225] on div "Methods 8 Lectures 24 minutes" at bounding box center [498, 224] width 168 height 18
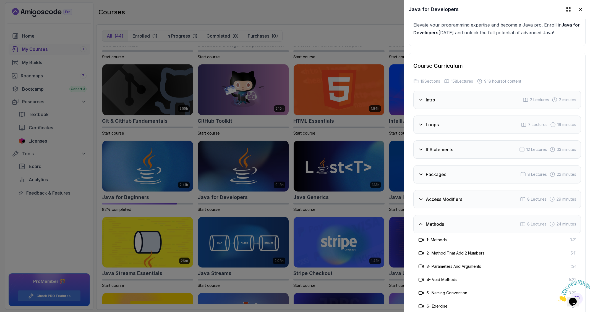
scroll to position [917, 0]
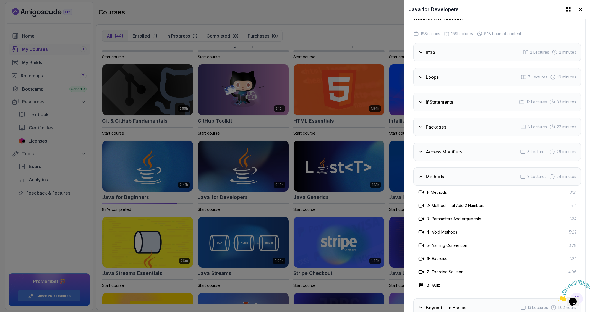
click at [451, 174] on div "Methods 8 Lectures 24 minutes" at bounding box center [498, 177] width 168 height 18
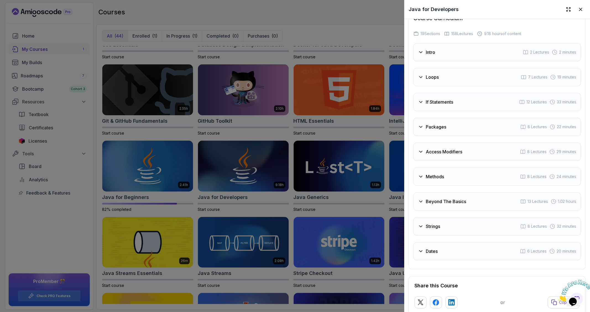
click at [451, 199] on h3 "Beyond The Basics" at bounding box center [446, 201] width 40 height 7
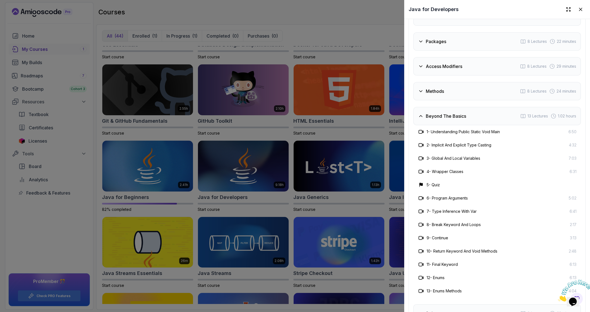
scroll to position [1098, 0]
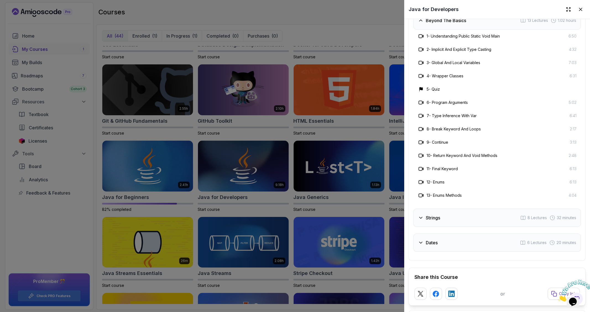
click at [459, 215] on div "Strings 8 Lectures 32 minutes" at bounding box center [498, 218] width 168 height 18
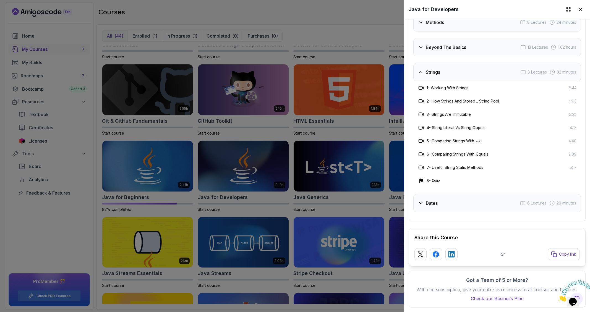
scroll to position [1075, 0]
click at [463, 198] on div "Dates 6 Lectures 20 minutes" at bounding box center [498, 203] width 168 height 18
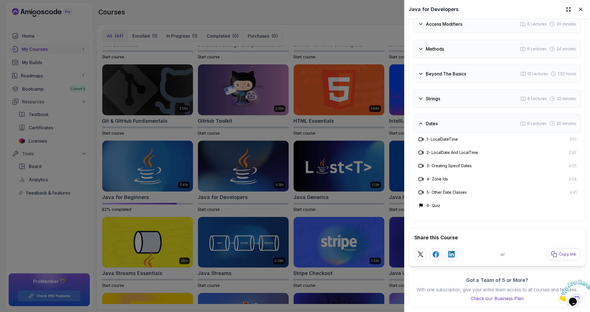
scroll to position [1049, 0]
click at [463, 202] on div "6 - Quiz" at bounding box center [497, 205] width 159 height 7
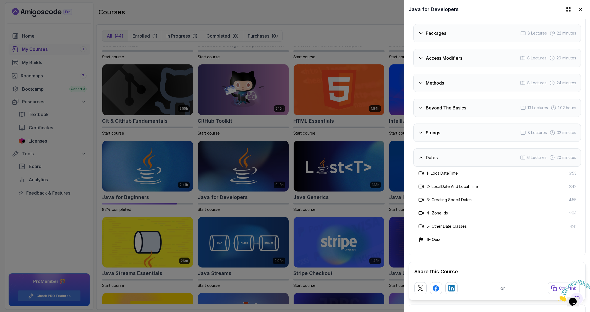
click at [452, 135] on div "Strings 8 Lectures 32 minutes" at bounding box center [498, 133] width 168 height 18
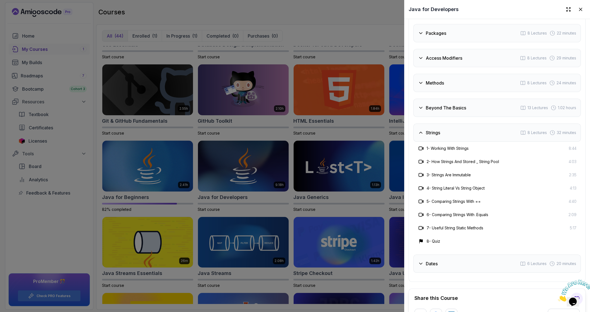
click at [452, 135] on div "Strings 8 Lectures 32 minutes" at bounding box center [498, 133] width 168 height 18
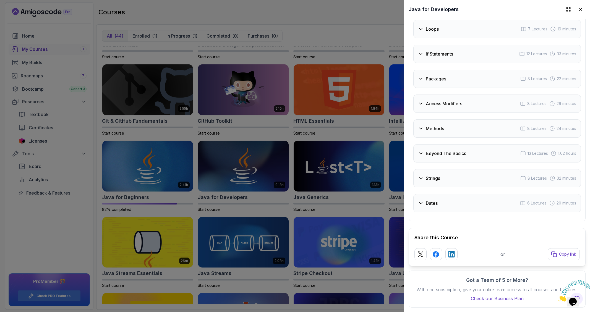
click at [434, 203] on div "Dates 6 Lectures 20 minutes" at bounding box center [498, 203] width 168 height 18
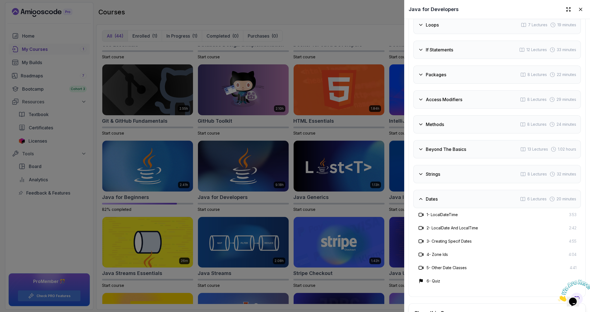
scroll to position [970, 0]
click at [443, 172] on div "Strings 8 Lectures 32 minutes" at bounding box center [498, 173] width 168 height 18
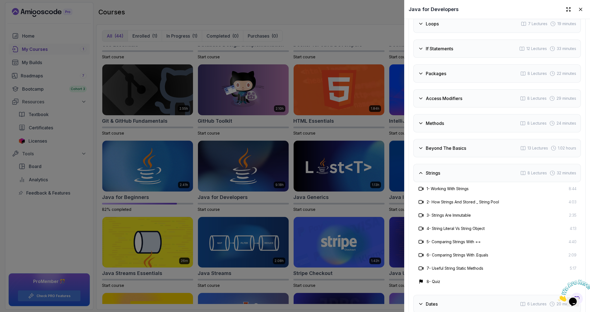
click at [328, 210] on div at bounding box center [295, 156] width 590 height 312
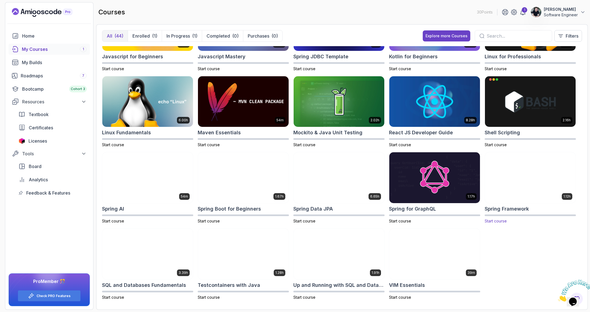
scroll to position [430, 0]
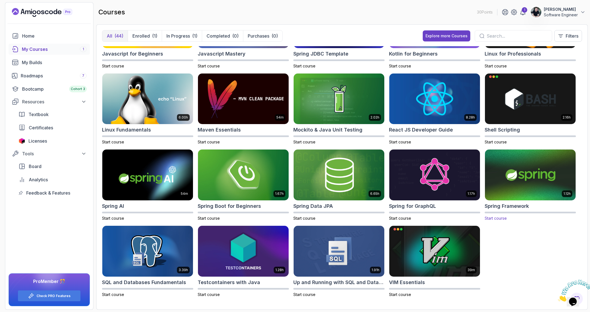
click at [523, 184] on img at bounding box center [530, 175] width 95 height 53
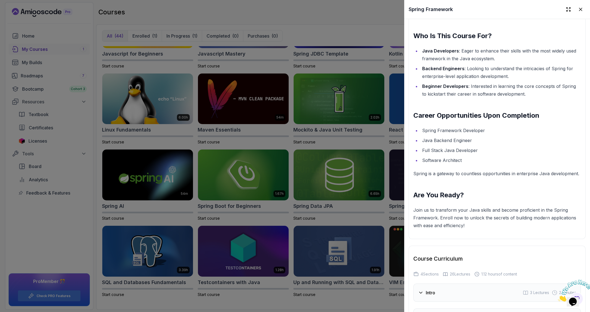
scroll to position [779, 0]
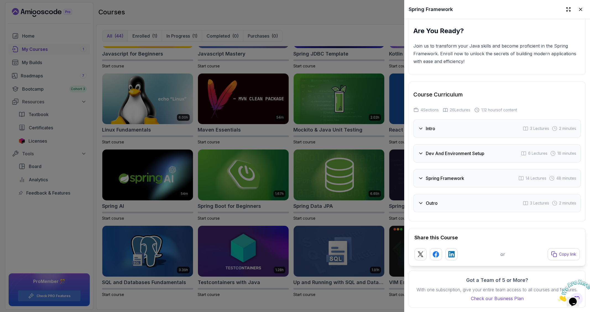
click at [449, 150] on h3 "Dev And Environment Setup" at bounding box center [455, 153] width 59 height 7
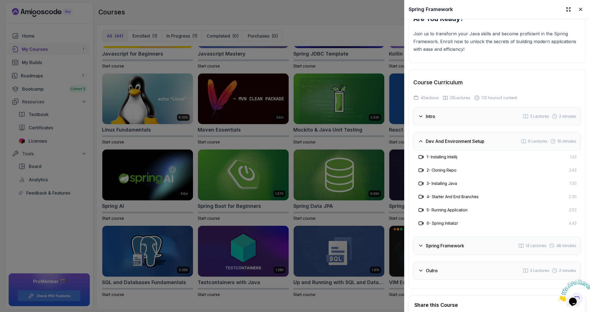
click at [449, 145] on h3 "Dev And Environment Setup" at bounding box center [455, 141] width 59 height 7
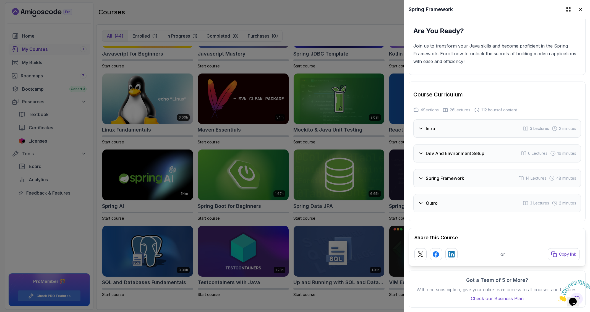
click at [452, 175] on div "Spring Framework 14 Lectures 48 minutes" at bounding box center [498, 178] width 168 height 18
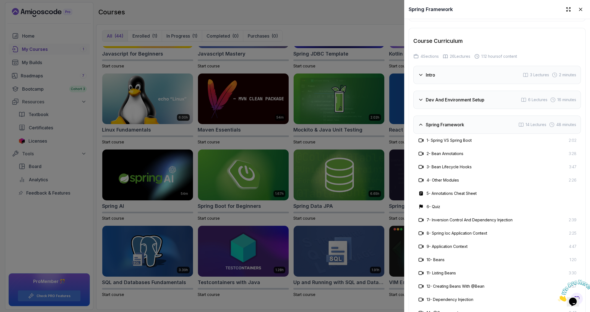
scroll to position [916, 0]
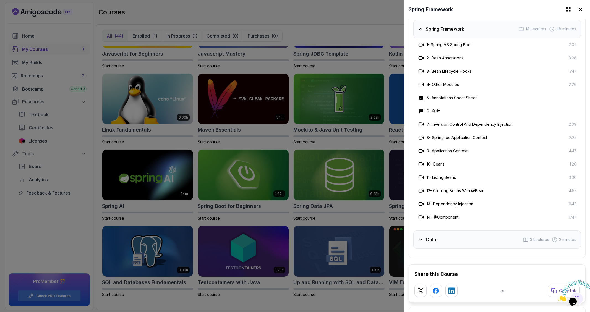
click at [346, 277] on div at bounding box center [295, 156] width 590 height 312
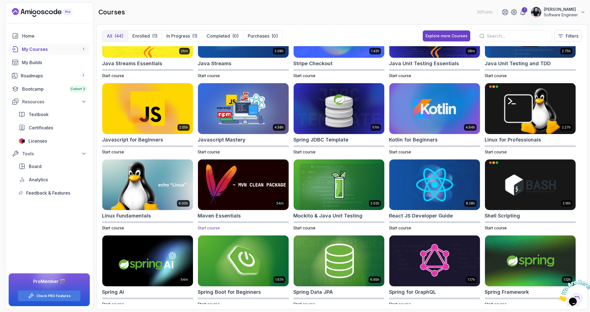
scroll to position [383, 0]
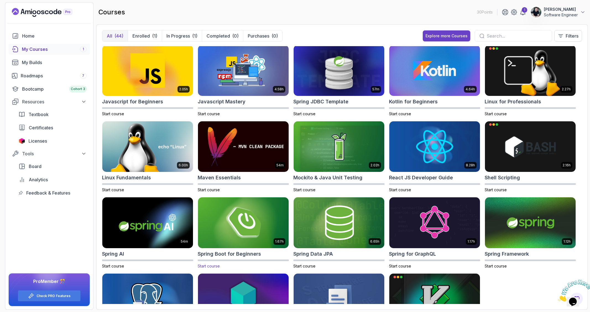
click at [251, 231] on img at bounding box center [243, 222] width 95 height 53
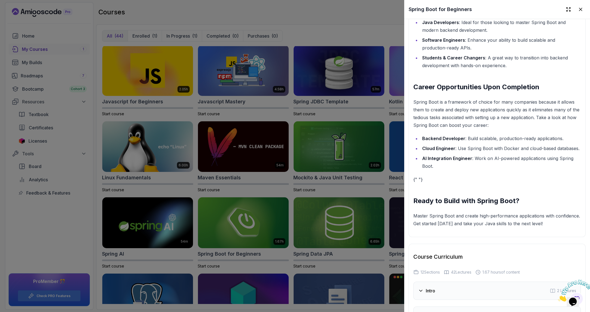
scroll to position [861, 0]
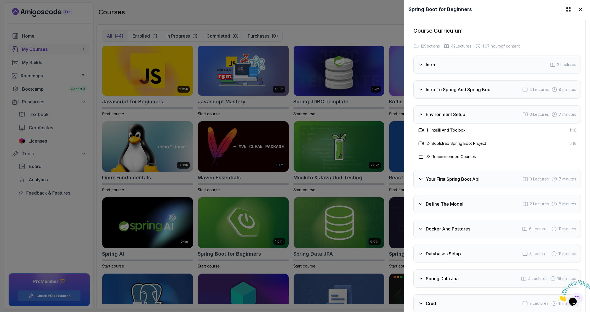
click at [457, 213] on div "Define The Model 2 Lectures 8 minutes" at bounding box center [498, 204] width 168 height 18
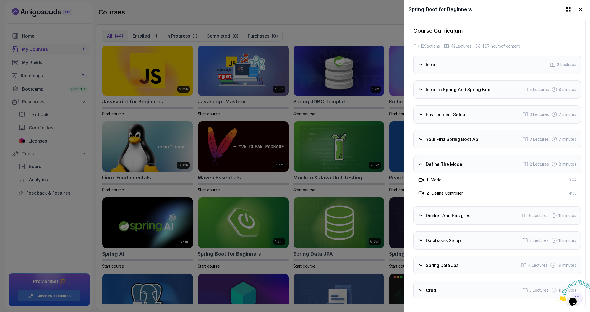
click at [468, 169] on div "Define The Model 2 Lectures 8 minutes" at bounding box center [498, 164] width 168 height 18
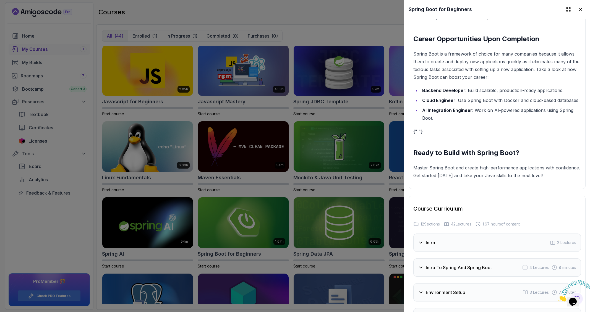
scroll to position [934, 0]
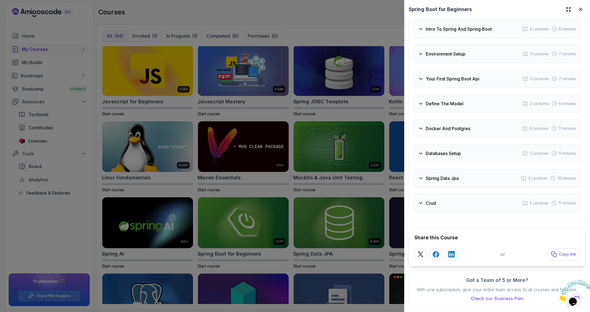
click at [342, 212] on div at bounding box center [295, 156] width 590 height 312
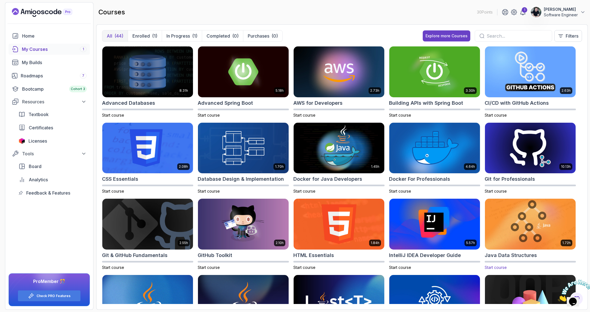
scroll to position [40, 0]
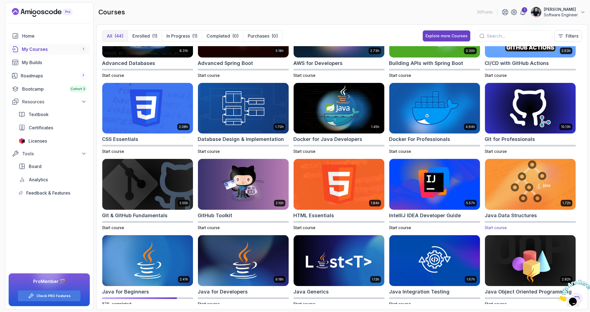
click at [518, 181] on img at bounding box center [530, 184] width 95 height 53
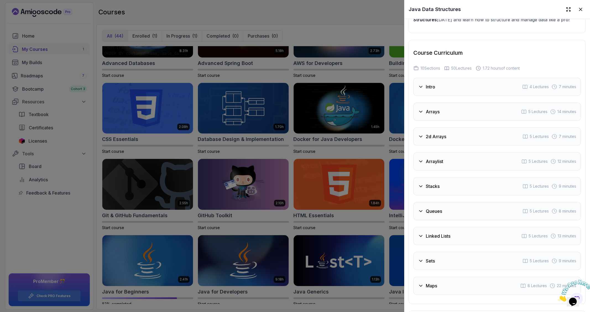
scroll to position [959, 0]
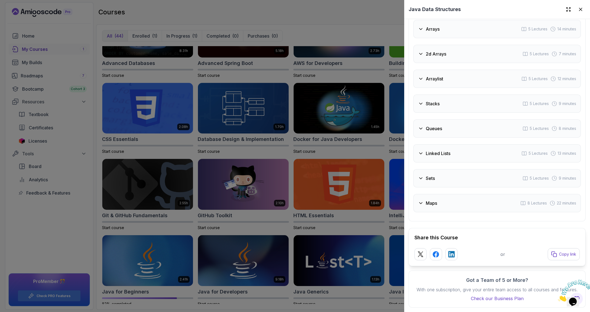
click at [360, 272] on div at bounding box center [295, 156] width 590 height 312
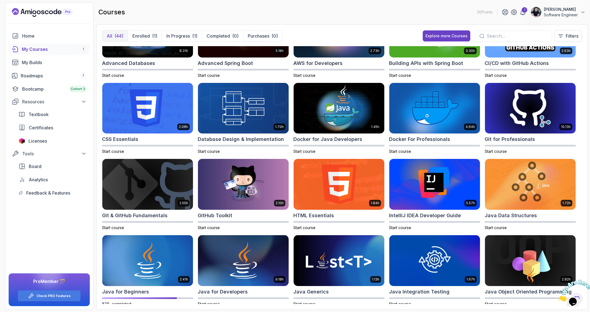
scroll to position [130, 0]
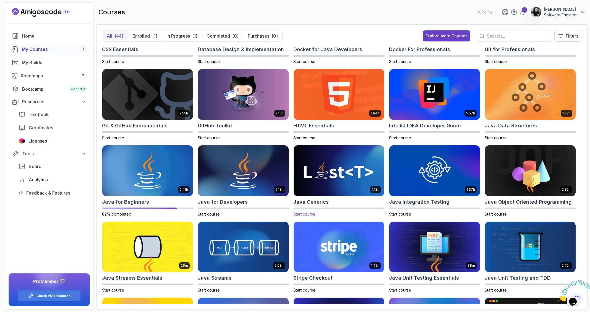
click at [349, 170] on img at bounding box center [339, 170] width 95 height 53
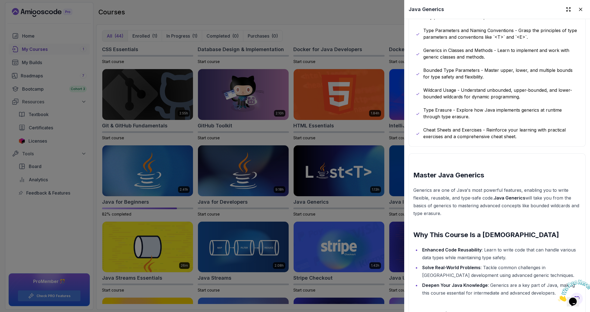
scroll to position [773, 0]
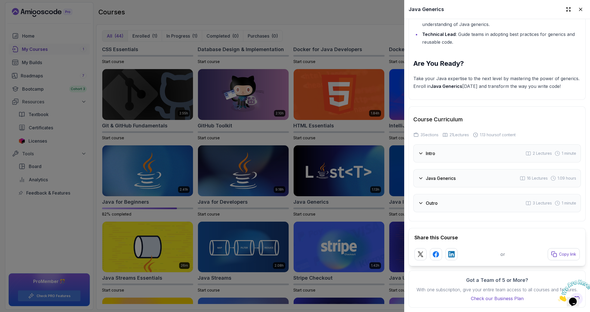
click at [443, 175] on h3 "Java Generics" at bounding box center [441, 178] width 30 height 7
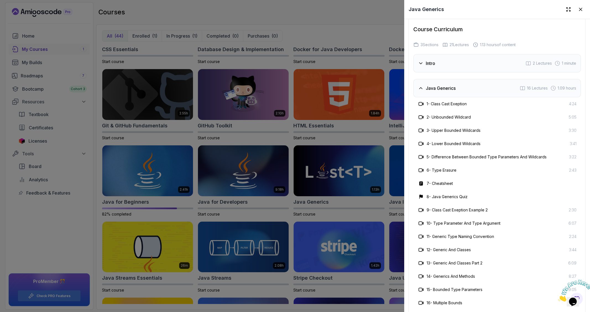
scroll to position [953, 0]
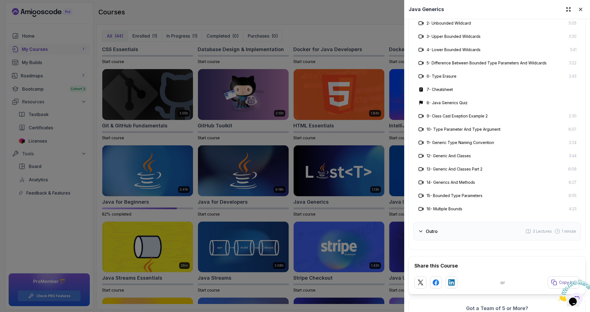
click at [333, 256] on div at bounding box center [295, 156] width 590 height 312
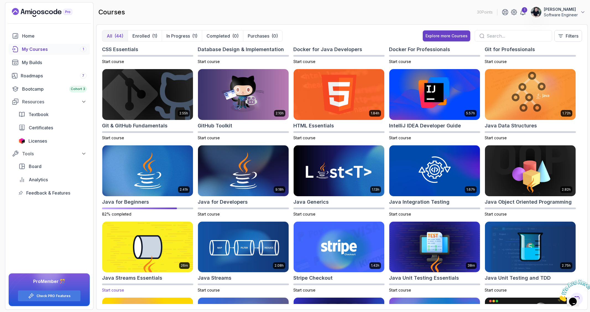
scroll to position [165, 0]
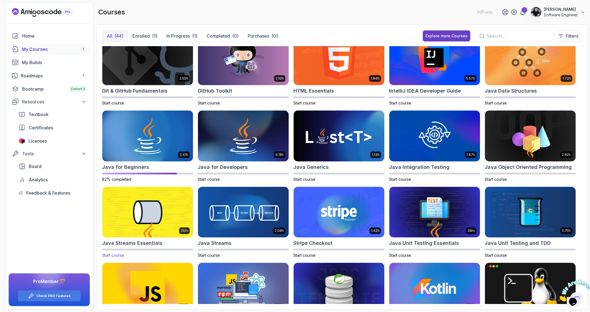
click at [144, 216] on img at bounding box center [147, 212] width 95 height 53
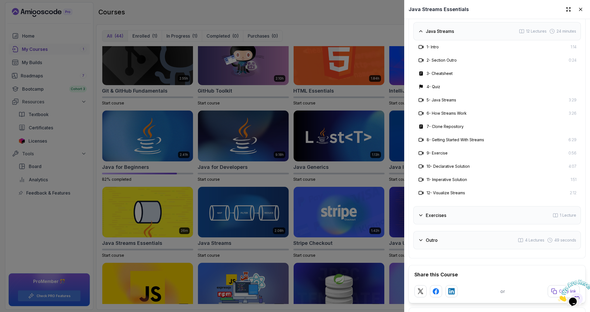
scroll to position [862, 0]
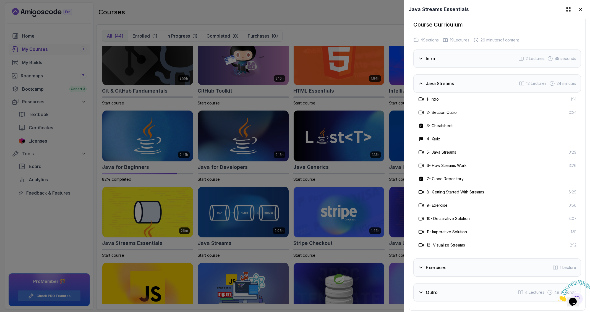
click at [301, 228] on div at bounding box center [295, 156] width 590 height 312
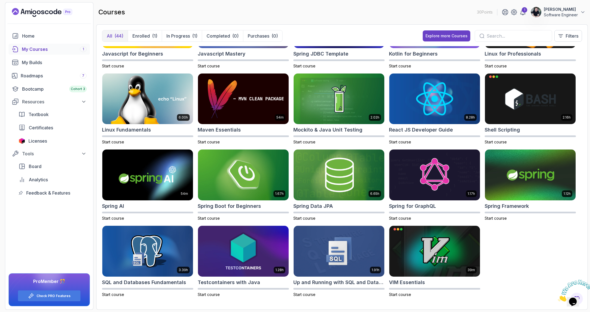
scroll to position [0, 0]
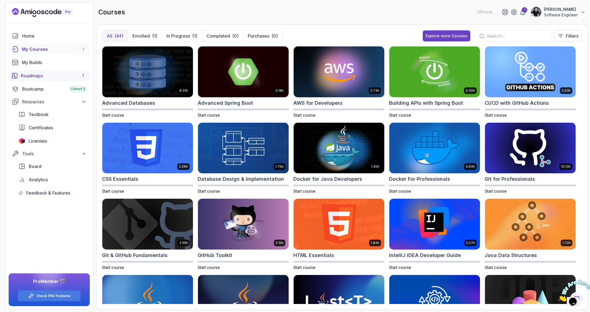
click at [45, 79] on link "Roadmaps 7" at bounding box center [49, 75] width 81 height 11
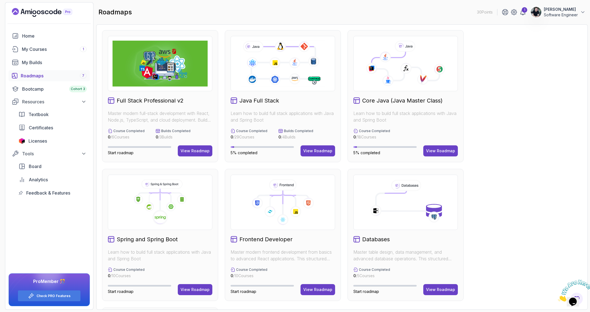
click at [422, 99] on h2 "Core Java (Java Master Class)" at bounding box center [402, 101] width 80 height 8
click at [385, 103] on h2 "Core Java (Java Master Class)" at bounding box center [402, 101] width 80 height 8
click at [437, 152] on div "View Roadmap" at bounding box center [440, 151] width 29 height 6
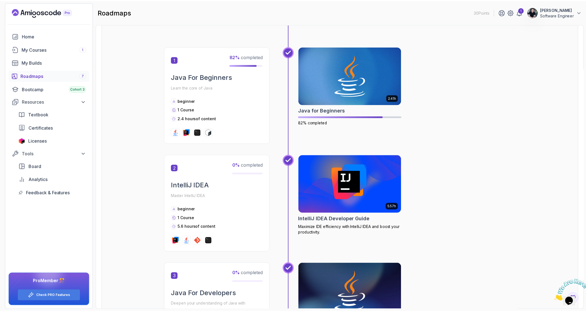
scroll to position [181, 0]
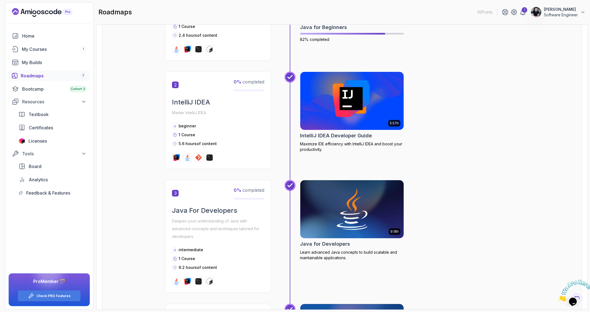
click at [354, 135] on h2 "IntelliJ IDEA Developer Guide" at bounding box center [336, 136] width 72 height 8
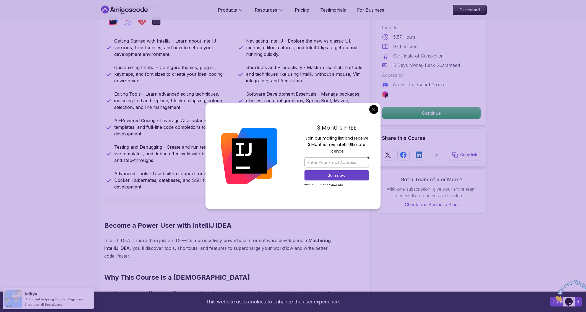
scroll to position [246, 0]
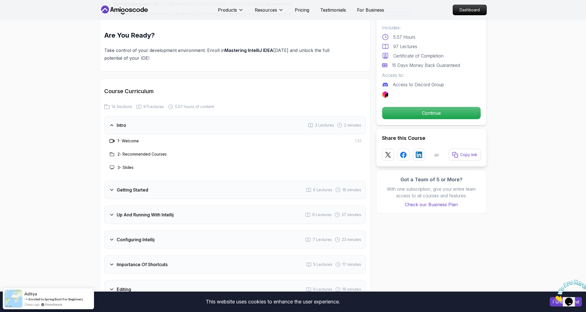
scroll to position [721, 0]
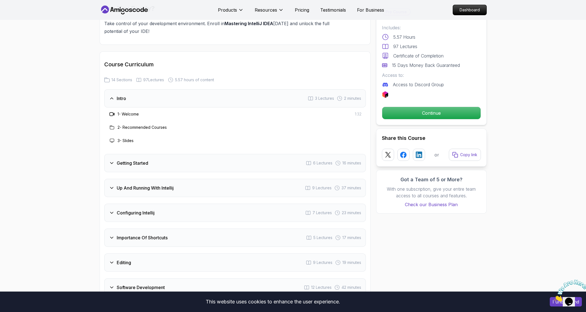
click at [151, 179] on div "Up And Running With Intellij 9 Lectures 37 minutes" at bounding box center [235, 188] width 262 height 18
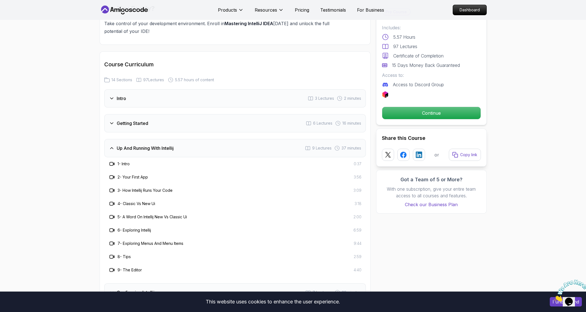
scroll to position [767, 0]
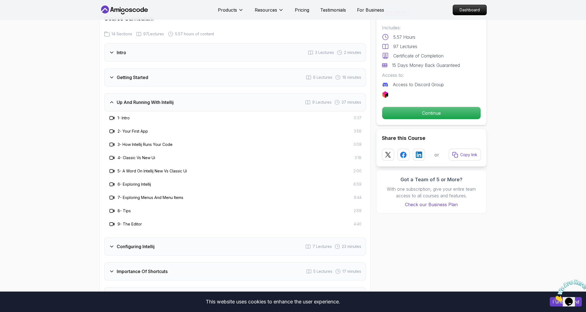
click at [157, 240] on div "Configuring Intellij 7 Lectures 23 minutes" at bounding box center [235, 247] width 262 height 18
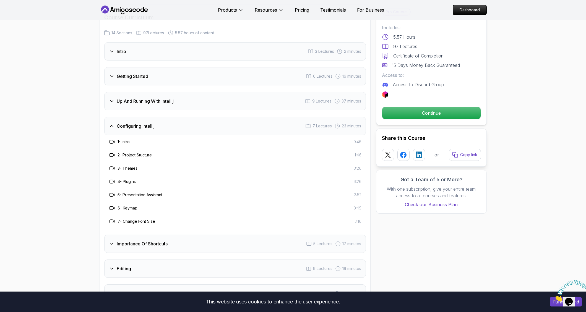
scroll to position [865, 0]
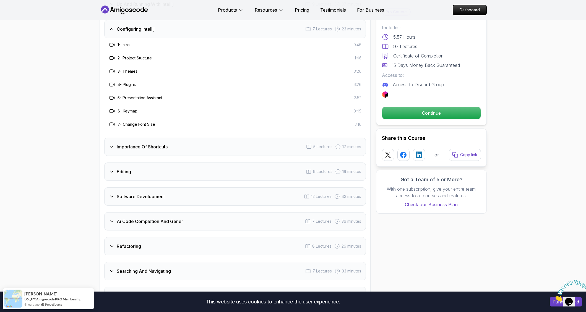
click at [168, 188] on div "Software Development 12 Lectures 42 minutes" at bounding box center [235, 197] width 262 height 18
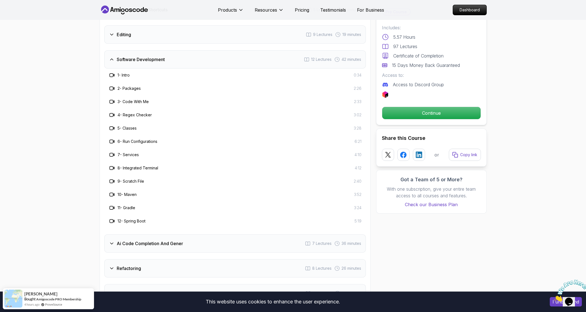
scroll to position [1003, 0]
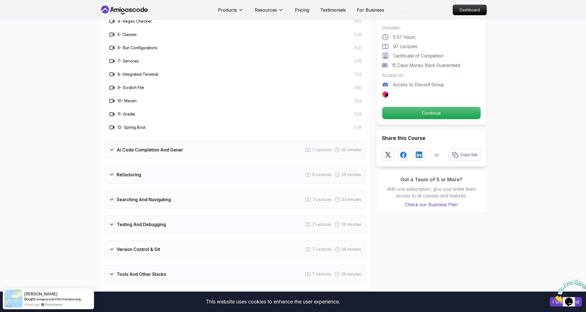
click at [189, 147] on div "Ai Code Completion And Gener 7 Lectures 36 minutes" at bounding box center [235, 150] width 262 height 18
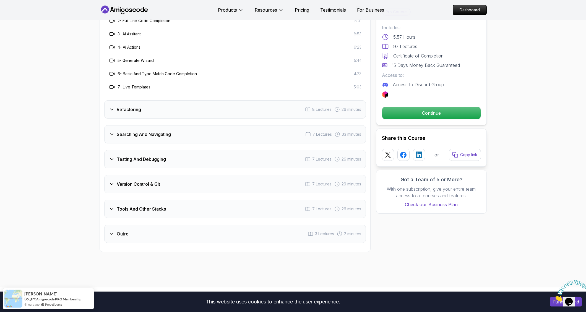
scroll to position [905, 0]
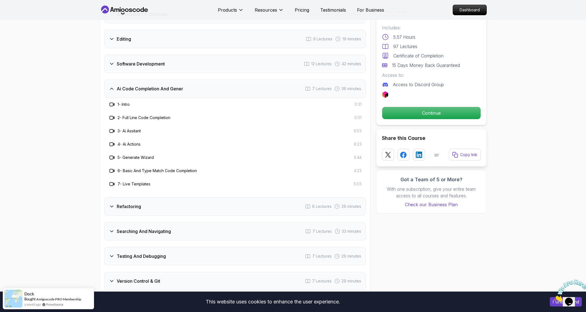
click at [147, 204] on div "Refactoring 8 Lectures 26 minutes" at bounding box center [235, 207] width 262 height 18
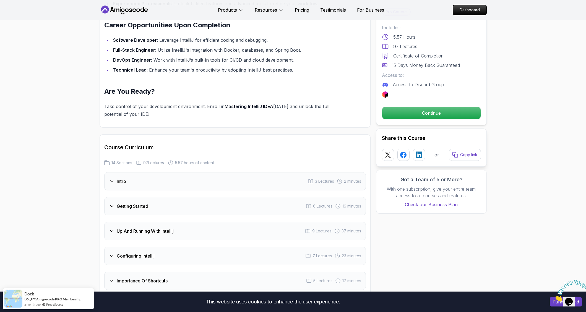
scroll to position [637, 0]
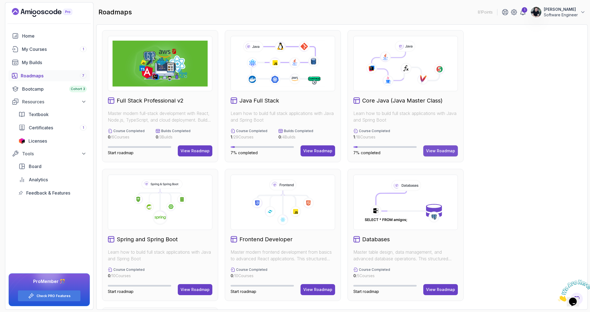
click at [442, 152] on div "View Roadmap" at bounding box center [440, 151] width 29 height 6
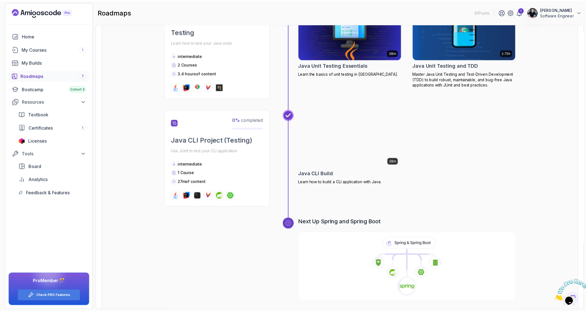
scroll to position [1326, 0]
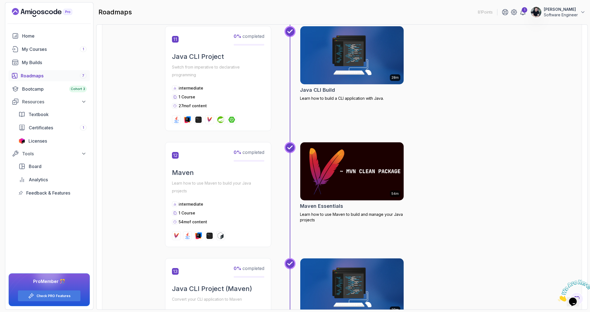
click at [343, 159] on img at bounding box center [352, 171] width 109 height 61
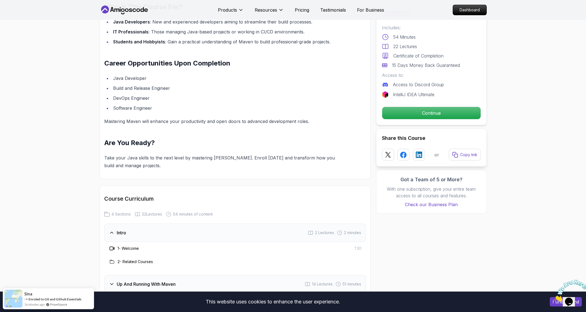
scroll to position [668, 0]
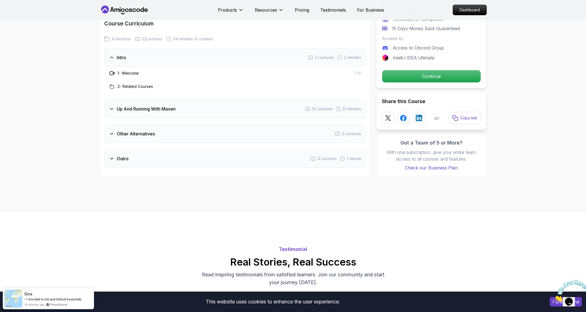
click at [208, 102] on div "Up And Running With Maven 14 Lectures 51 minutes" at bounding box center [235, 109] width 262 height 18
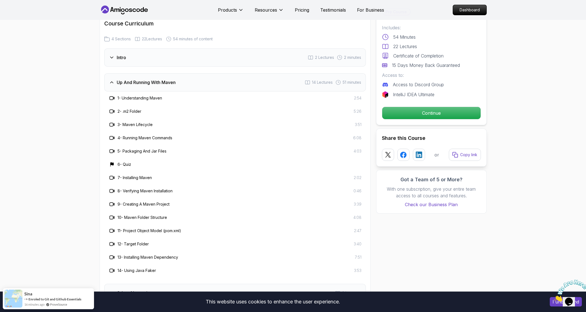
click at [159, 81] on h3 "Up And Running With Maven" at bounding box center [146, 82] width 59 height 7
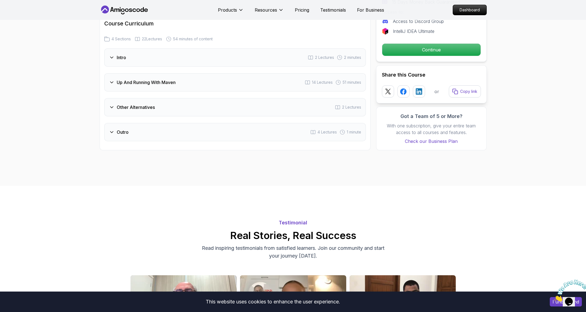
click at [151, 135] on div "Outro 4 Lectures 1 minute" at bounding box center [235, 132] width 262 height 18
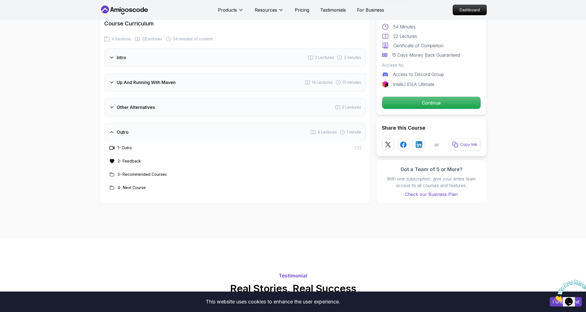
click at [151, 135] on div "Outro 4 Lectures 1 minute" at bounding box center [235, 132] width 262 height 18
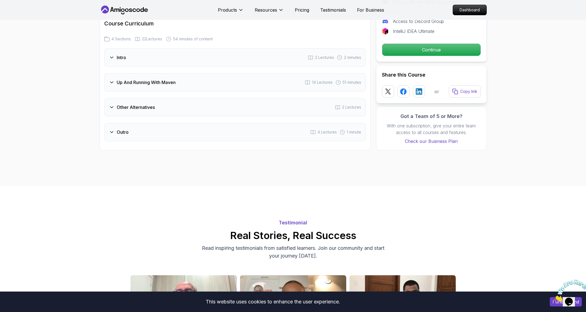
click at [163, 100] on div "Other Alternatives 2 Lectures" at bounding box center [235, 107] width 262 height 18
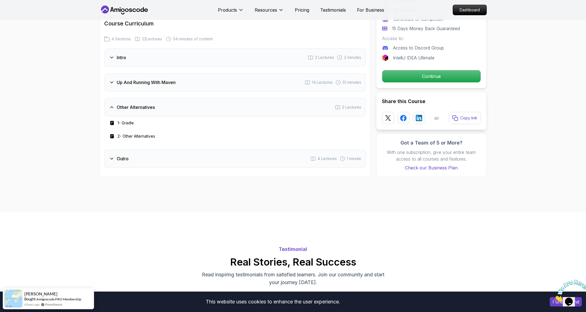
click at [165, 85] on h3 "Up And Running With Maven" at bounding box center [146, 82] width 59 height 7
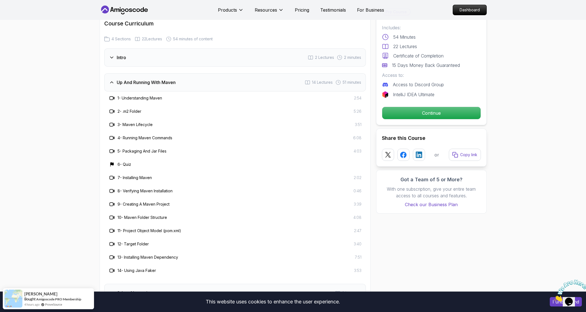
click at [167, 66] on div "Intro 2 Lectures 2 minutes" at bounding box center [235, 57] width 262 height 18
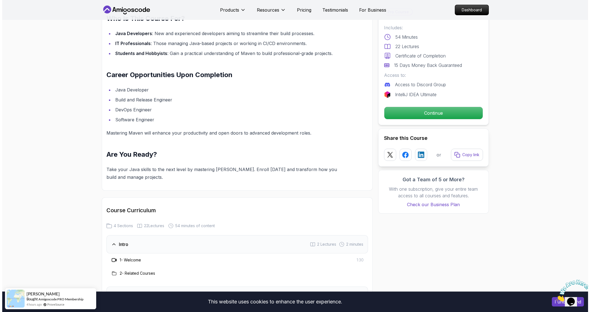
scroll to position [0, 0]
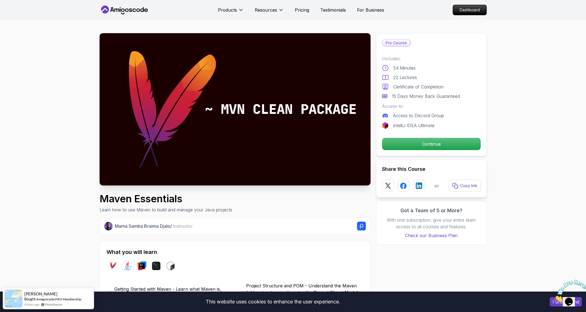
click at [405, 152] on div "Pro Course Includes: 54 Minutes 22 Lectures Certificate of Completion 15 Days M…" at bounding box center [431, 94] width 111 height 123
click at [407, 144] on p "Continue" at bounding box center [431, 144] width 93 height 12
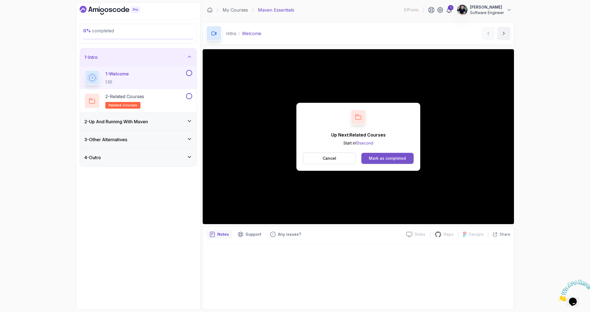
click at [400, 157] on div "Mark as completed" at bounding box center [387, 159] width 37 height 6
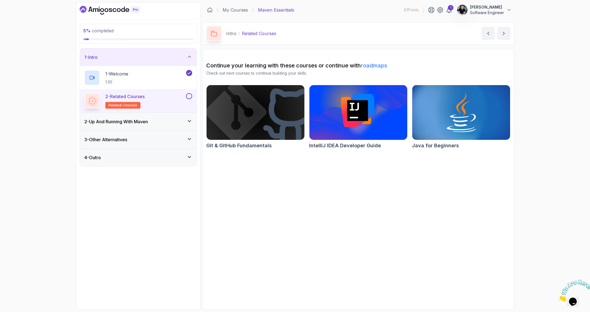
click at [188, 97] on button at bounding box center [189, 96] width 6 height 6
click at [155, 123] on div "2 - Up And Running With Maven" at bounding box center [138, 121] width 108 height 7
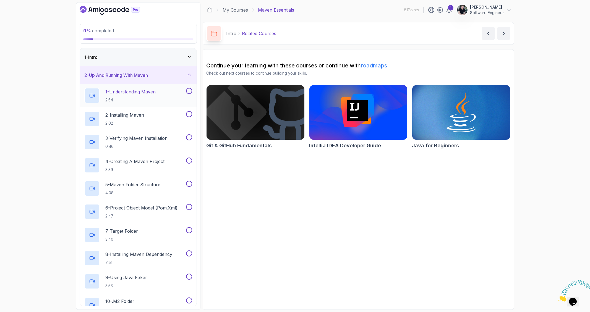
click at [143, 98] on p "2:54" at bounding box center [130, 100] width 50 height 6
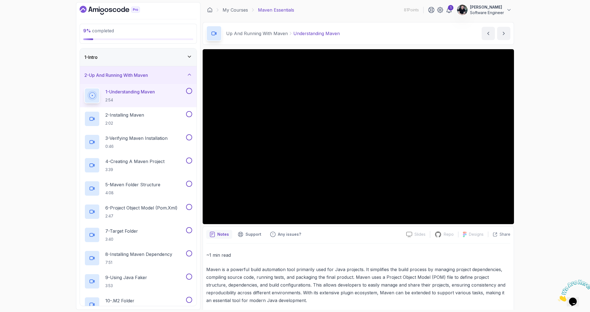
click at [366, 243] on div "Notes Support Any issues? Slides Slides not available Repo Repository not avail…" at bounding box center [358, 271] width 311 height 89
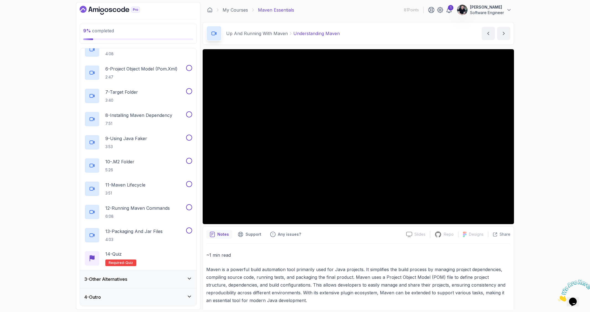
click at [135, 277] on div "3 - Other Alternatives" at bounding box center [138, 279] width 108 height 7
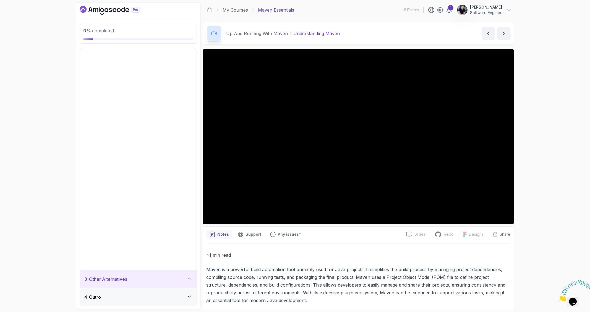
scroll to position [0, 0]
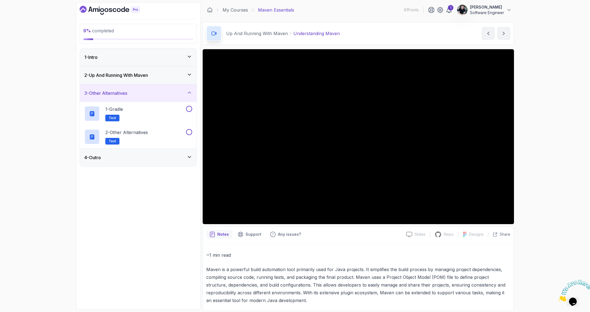
click at [123, 162] on div "4 - Outro" at bounding box center [138, 158] width 117 height 18
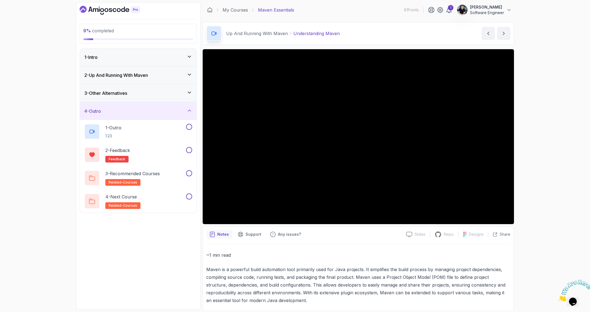
click at [128, 112] on div "4 - Outro" at bounding box center [138, 111] width 108 height 7
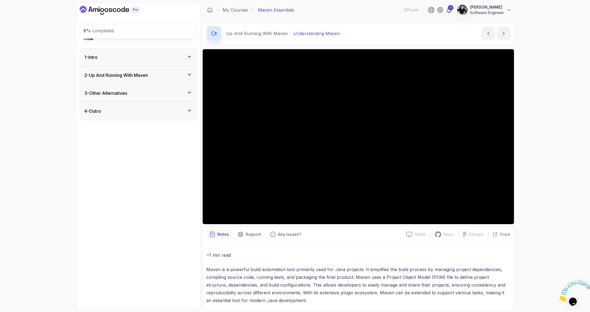
click at [129, 80] on div "2 - Up And Running With Maven" at bounding box center [138, 75] width 117 height 18
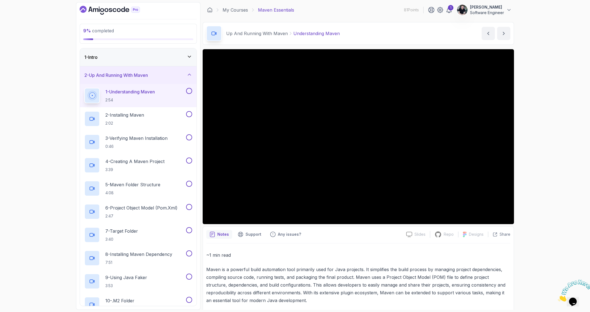
click at [60, 126] on div "9 % completed 1 - Intro 2 - Up And Running With Maven 1 - Understanding Maven 2…" at bounding box center [295, 156] width 590 height 312
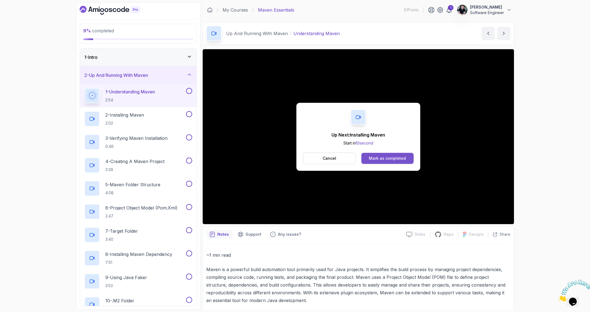
click at [404, 156] on div "Mark as completed" at bounding box center [387, 159] width 37 height 6
